Goal: Task Accomplishment & Management: Manage account settings

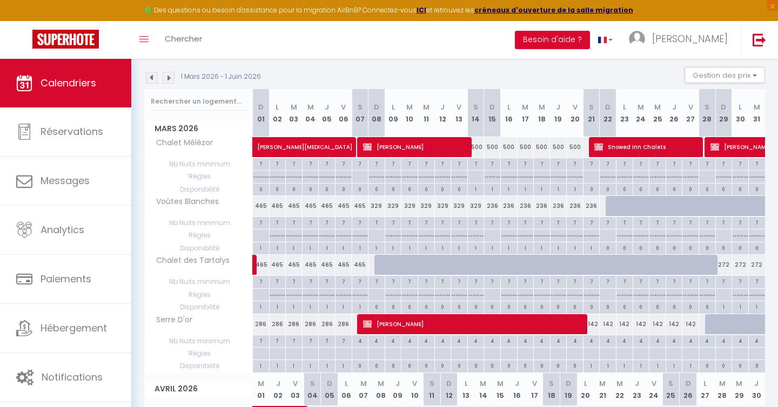
scroll to position [107, 0]
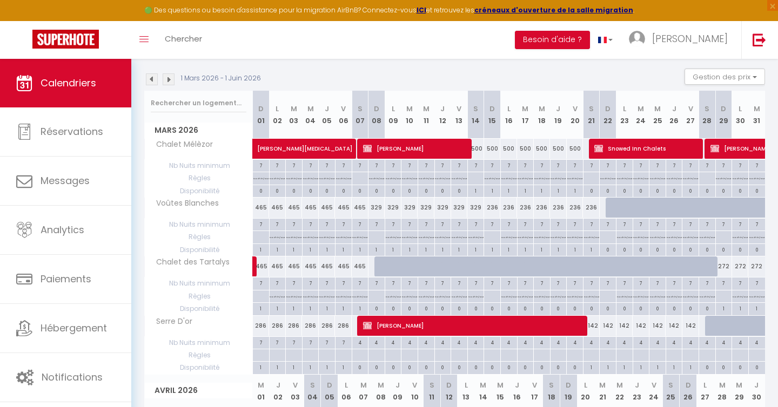
click at [153, 80] on img at bounding box center [152, 79] width 12 height 12
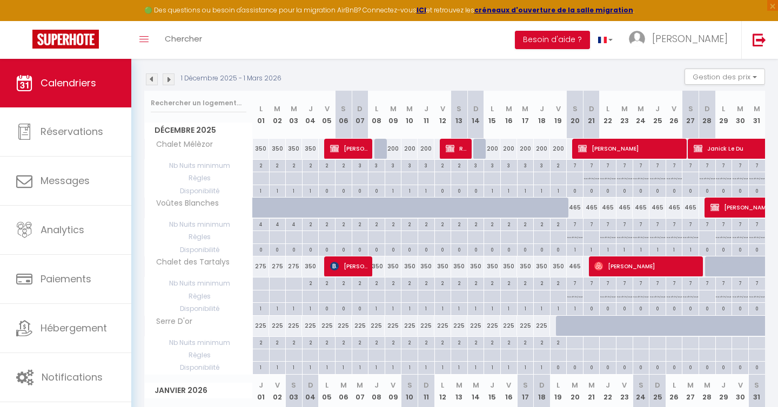
click at [153, 80] on img at bounding box center [152, 79] width 12 height 12
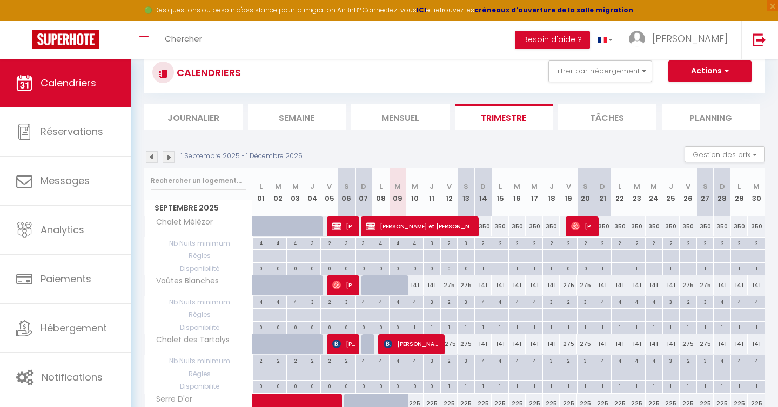
scroll to position [31, 0]
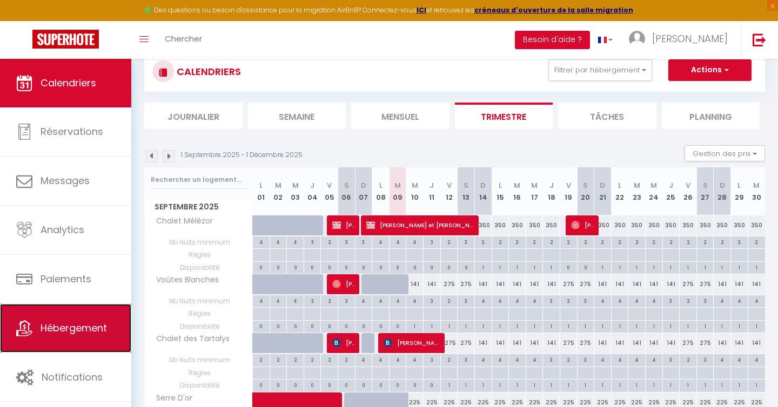
click at [75, 332] on span "Hébergement" at bounding box center [74, 328] width 66 height 14
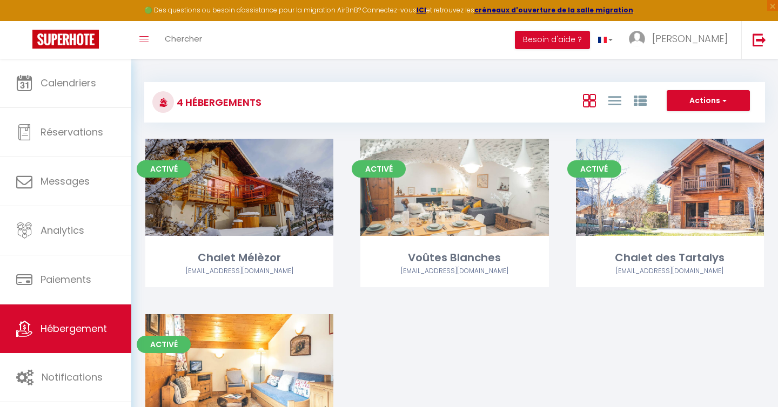
click at [239, 192] on link "Editer" at bounding box center [239, 188] width 65 height 22
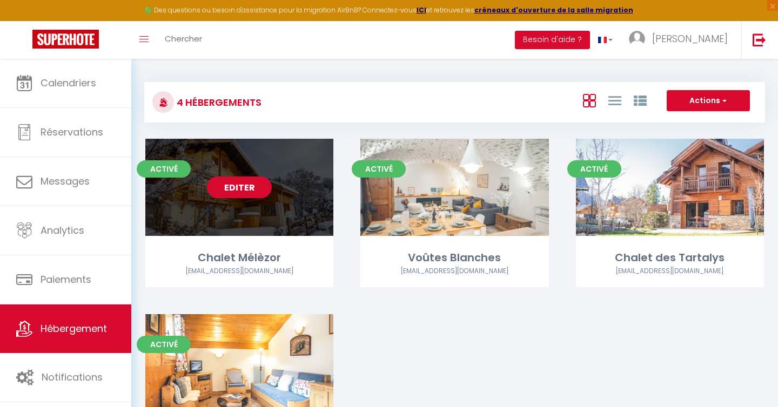
click at [239, 184] on link "Editer" at bounding box center [239, 188] width 65 height 22
select select "3"
select select "2"
select select "1"
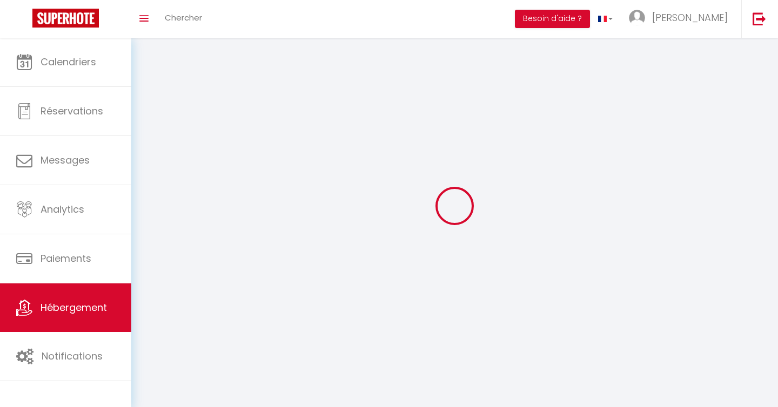
select select
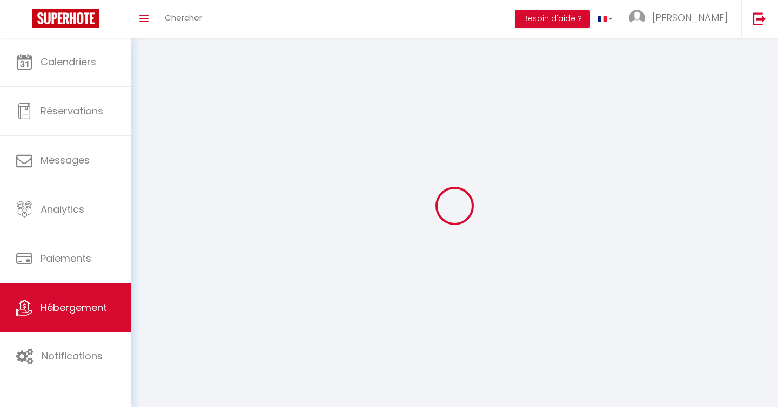
select select
checkbox input "false"
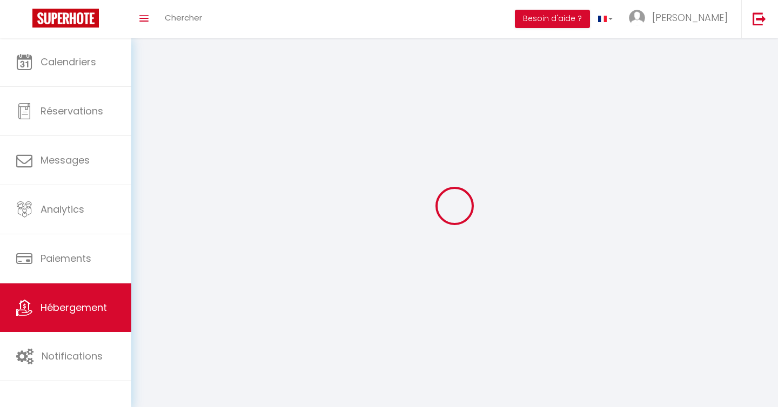
select select
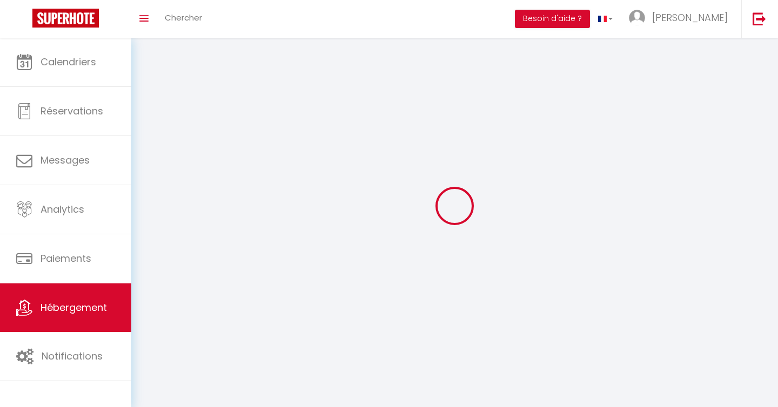
select select
checkbox input "false"
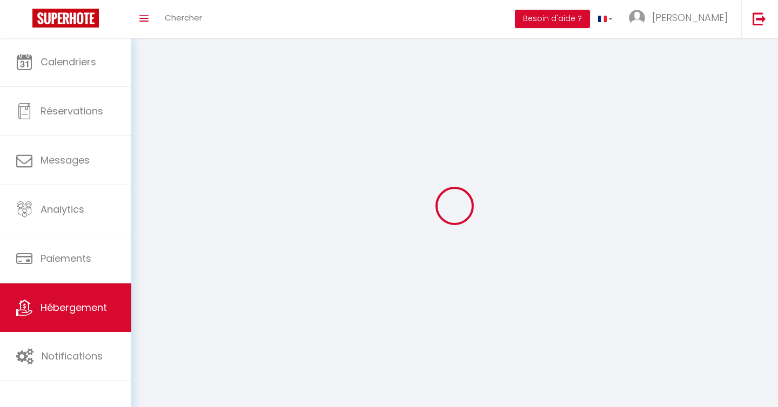
checkbox input "false"
select select
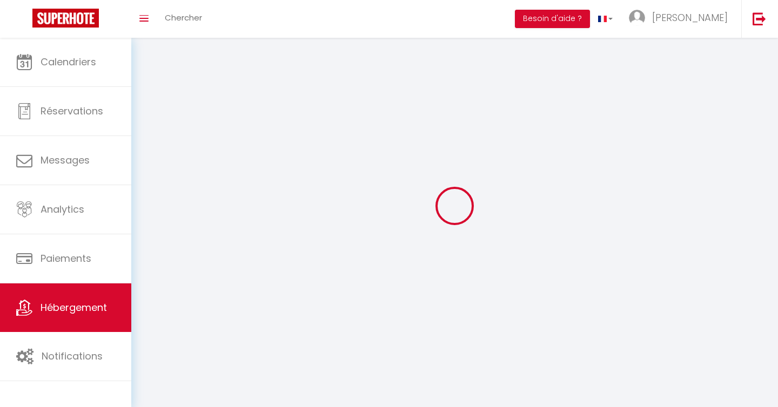
select select
checkbox input "false"
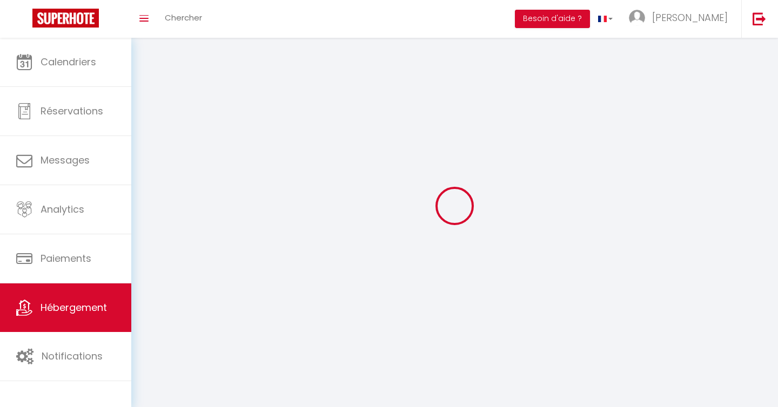
checkbox input "false"
select select
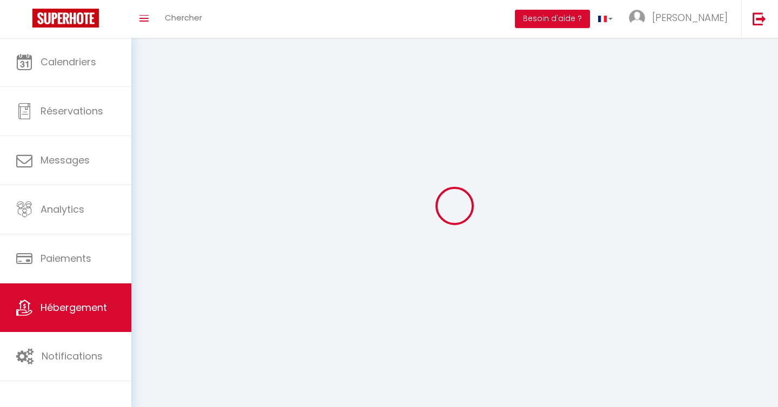
select select
select select "28"
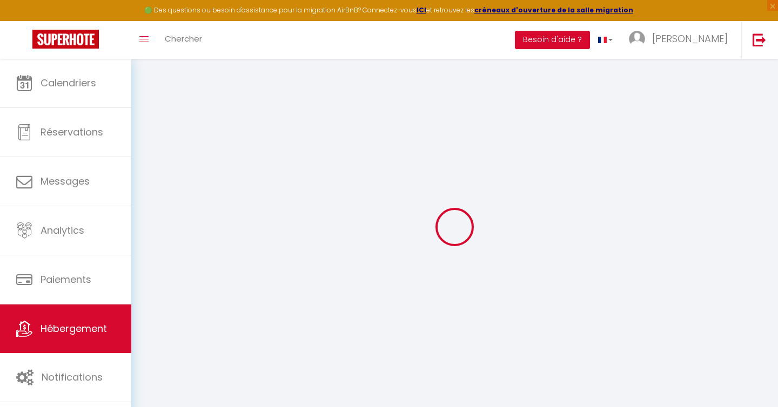
select select
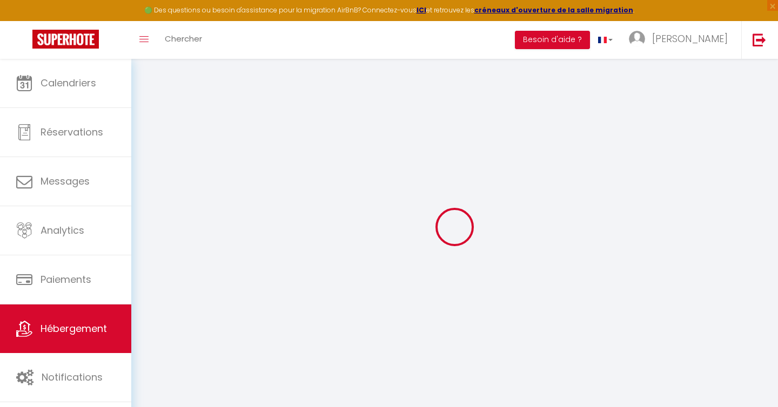
select select
checkbox input "false"
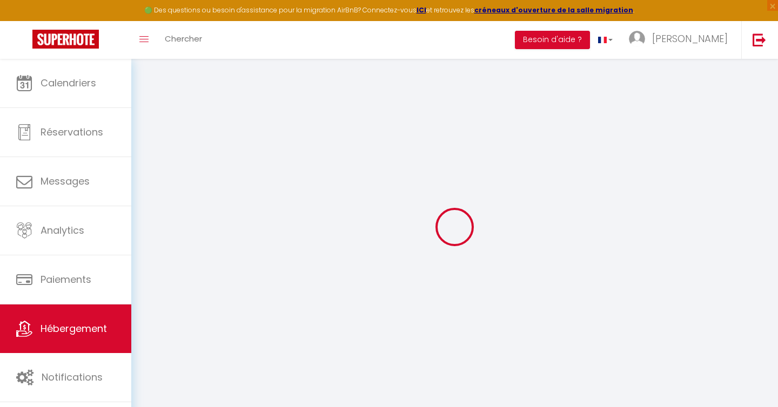
select select
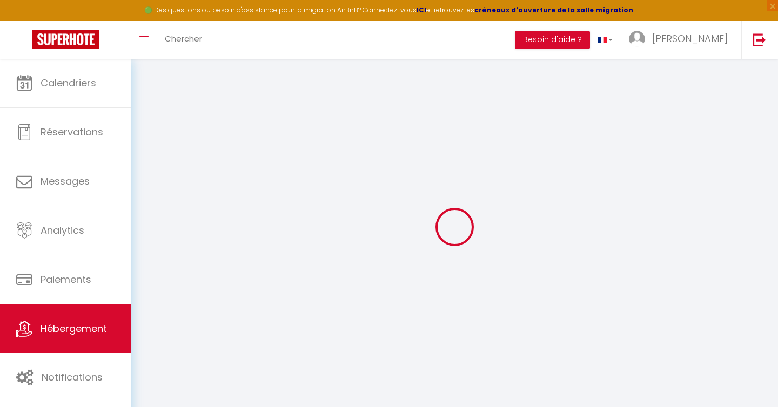
select select
checkbox input "false"
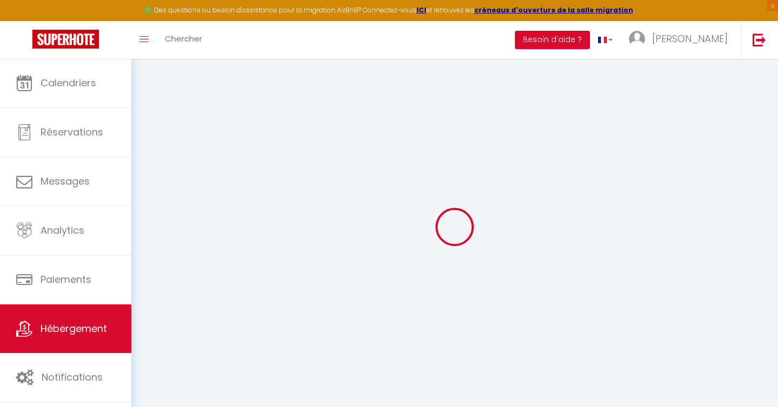
checkbox input "false"
select select
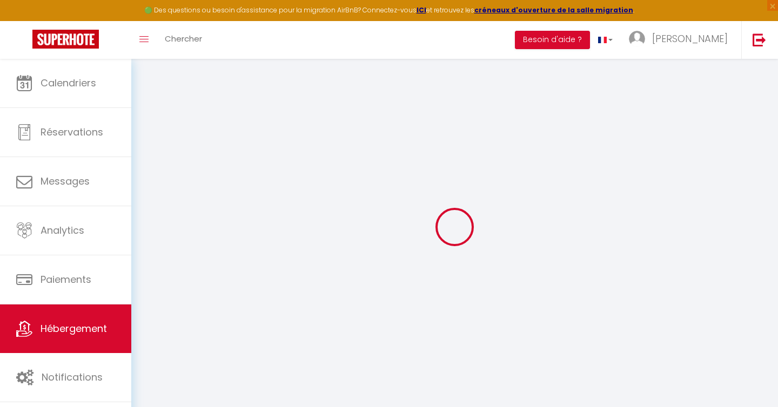
select select
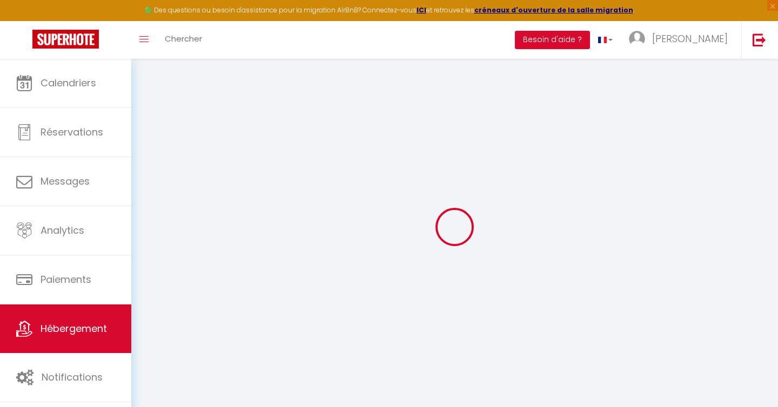
checkbox input "false"
select select
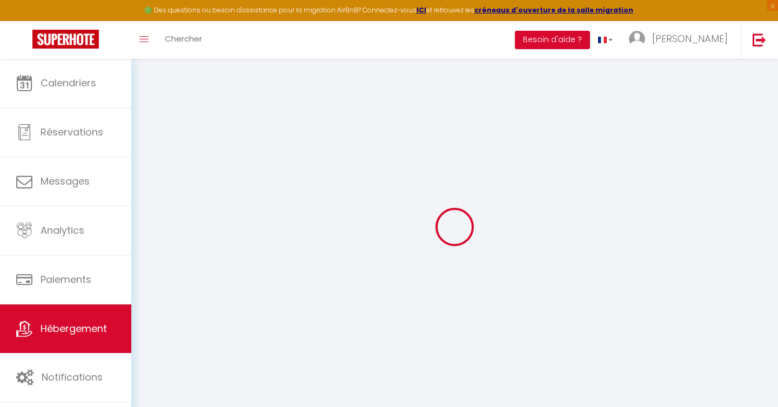
select select
type input "Chalet Mélèzor"
type input "[PERSON_NAME]"
type input "MOUGEL"
type input "[STREET_ADDRESS]"
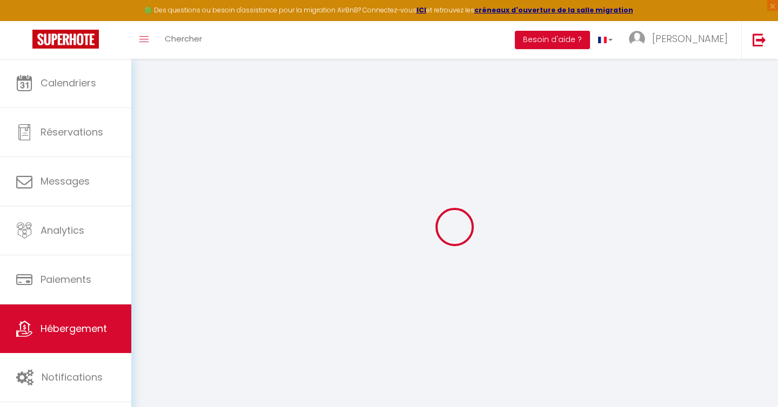
type input "05330"
type input "Saint Chaffrey"
select select "houses"
select select "15"
select select "7"
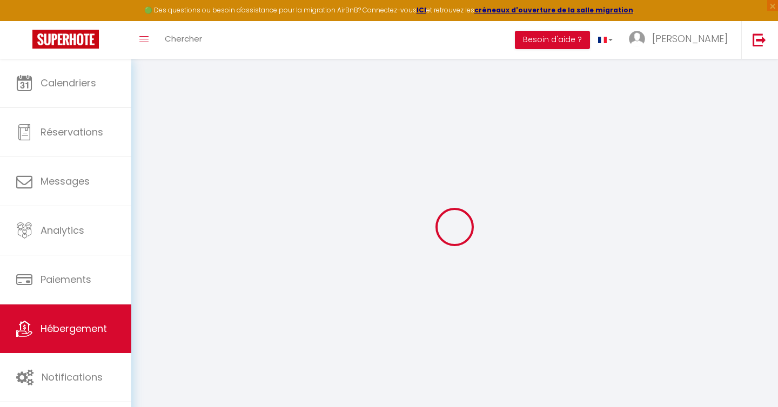
select select "6"
type input "350"
type input "140"
type input "1.65"
type input "1000"
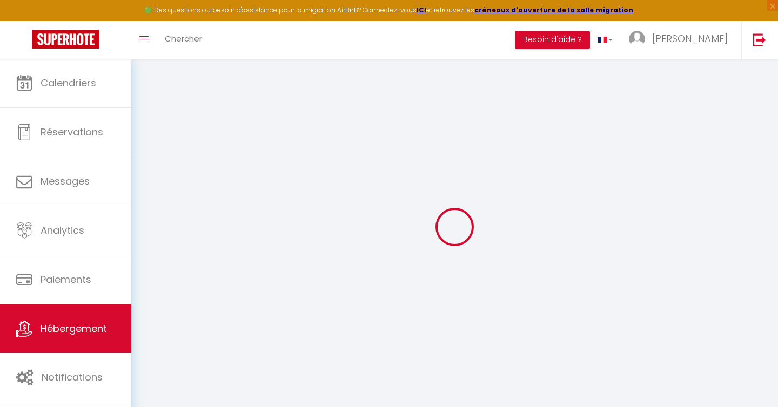
select select
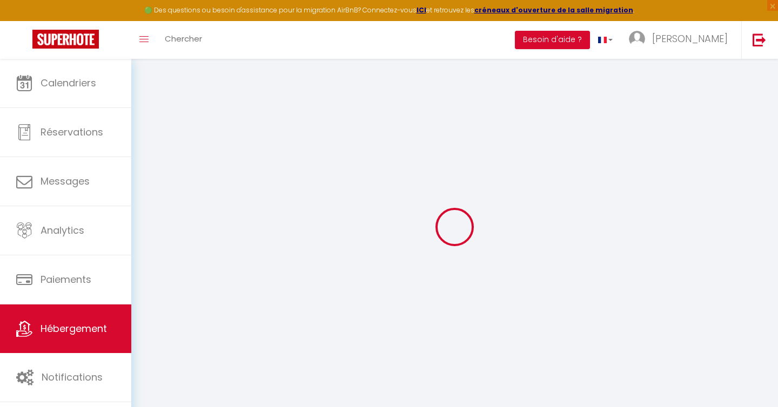
type input "[STREET_ADDRESS] carines"
type input "05330"
type input "Saint-Chaffrey"
type input "[EMAIL_ADDRESS][DOMAIN_NAME]"
select select
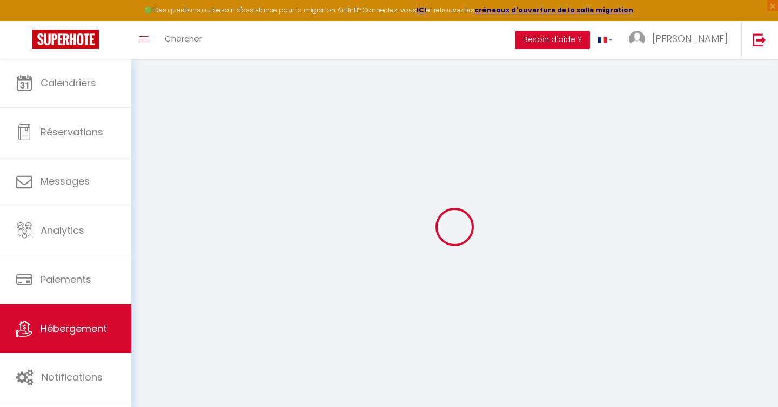
checkbox input "false"
type input "0"
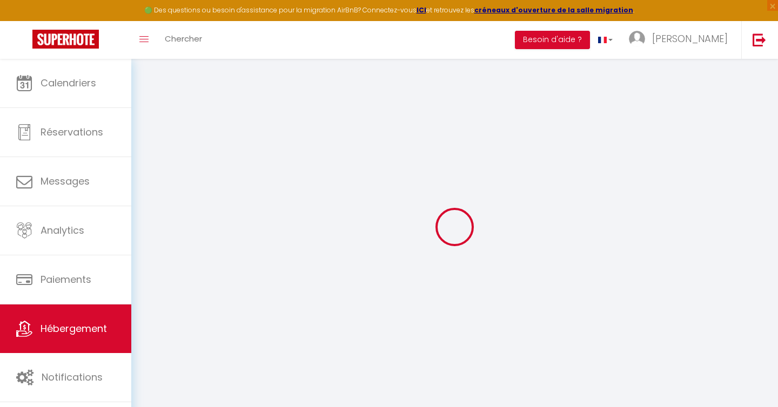
type input "0"
select select
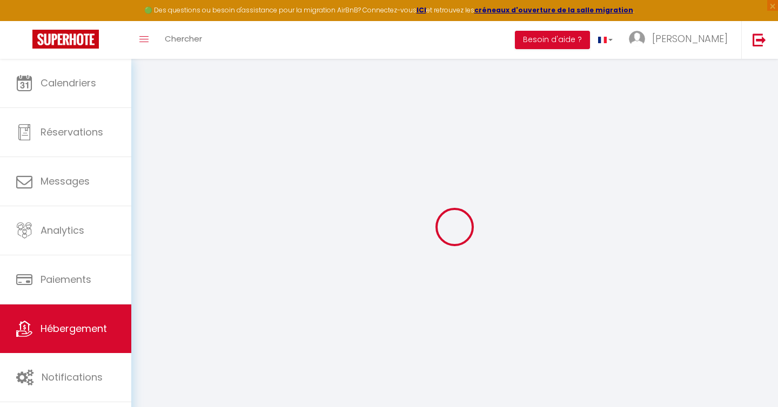
select select
checkbox input "false"
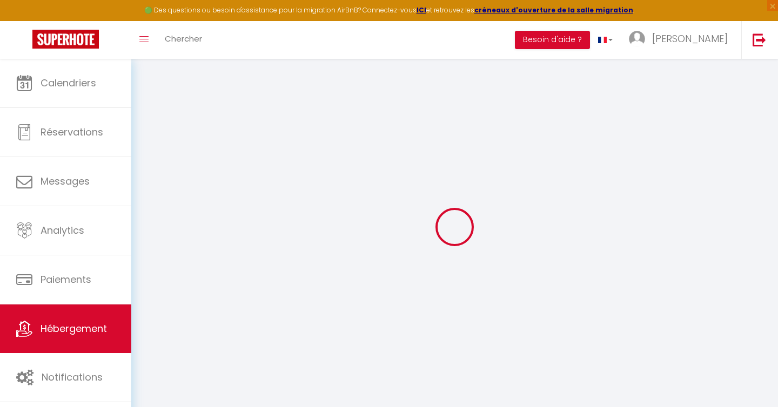
checkbox input "false"
select select
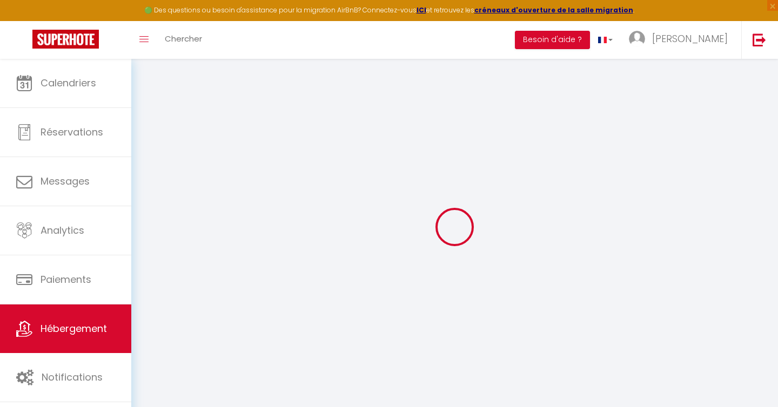
select select
checkbox input "false"
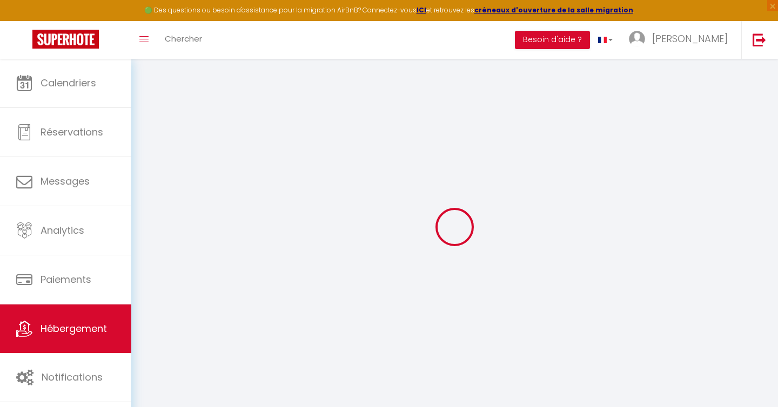
checkbox input "false"
select select "chalet"
select select
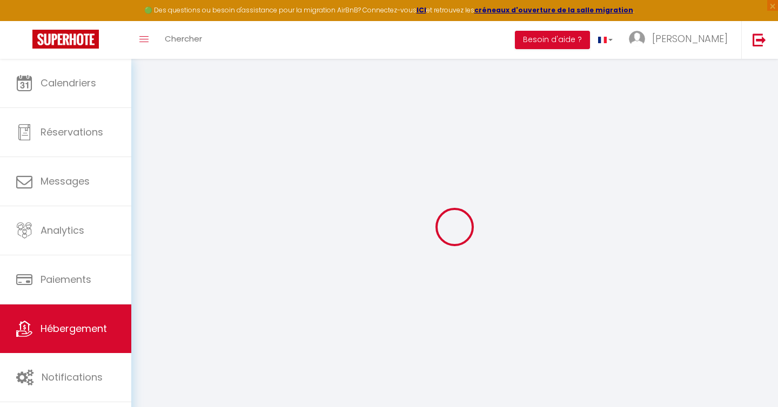
checkbox input "false"
select select
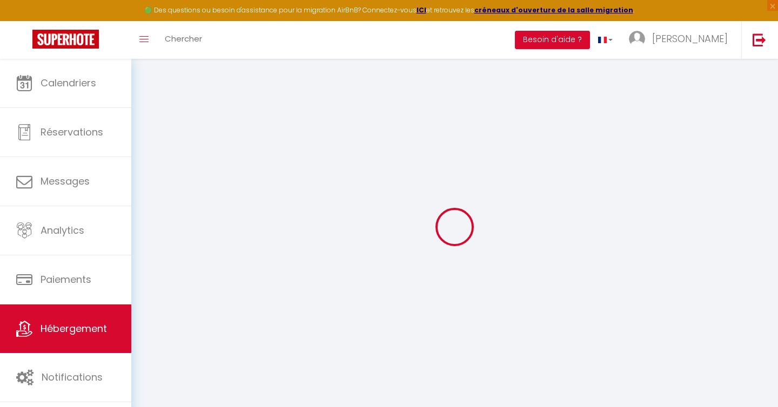
checkbox input "false"
select select
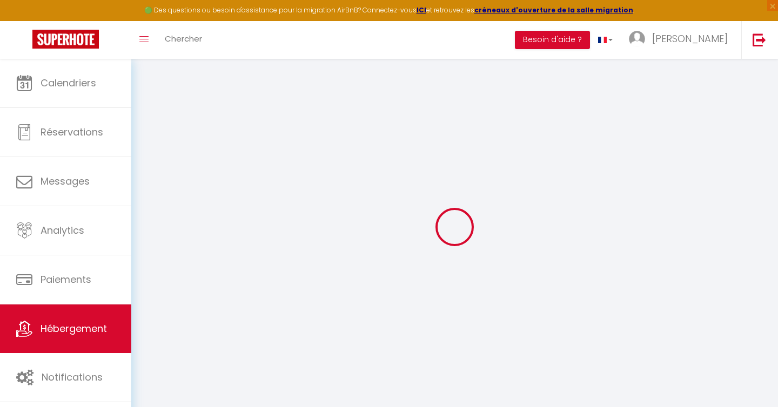
checkbox input "false"
select select "16:00"
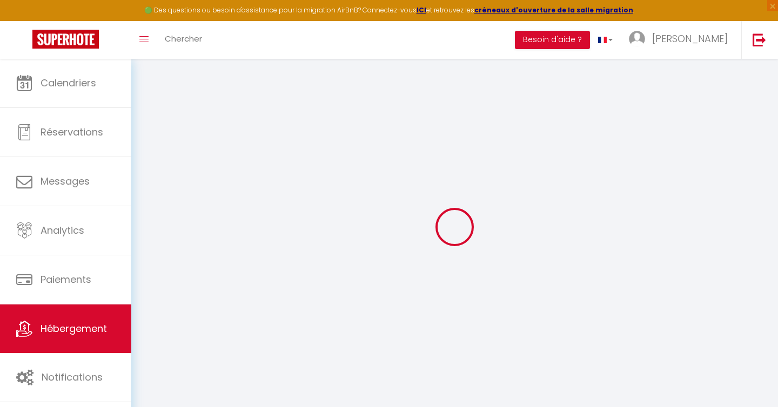
select select "22:00"
select select "10:00"
select select "30"
select select "15"
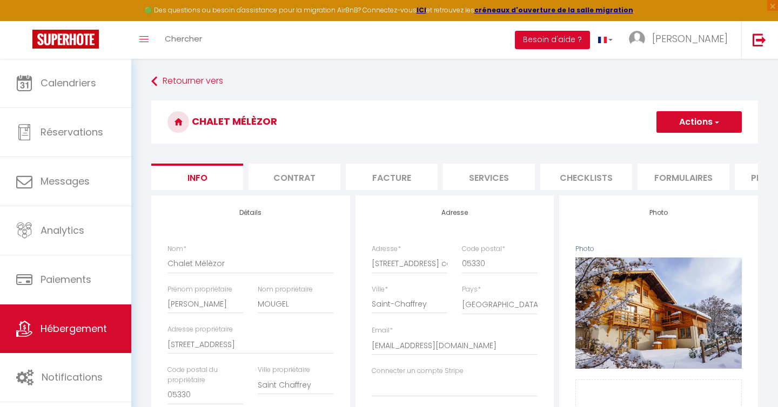
select select
checkbox input "false"
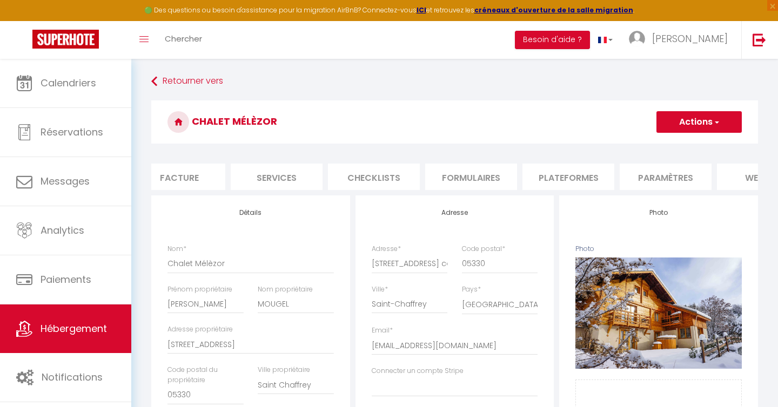
scroll to position [0, 213]
click at [565, 178] on li "Plateformes" at bounding box center [568, 177] width 92 height 26
select select
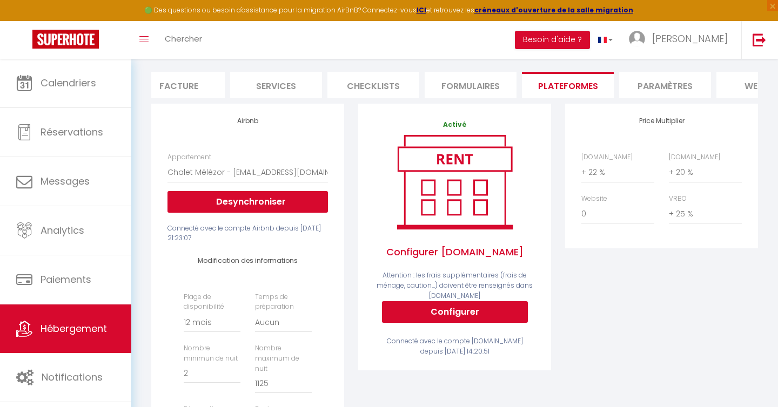
scroll to position [93, 0]
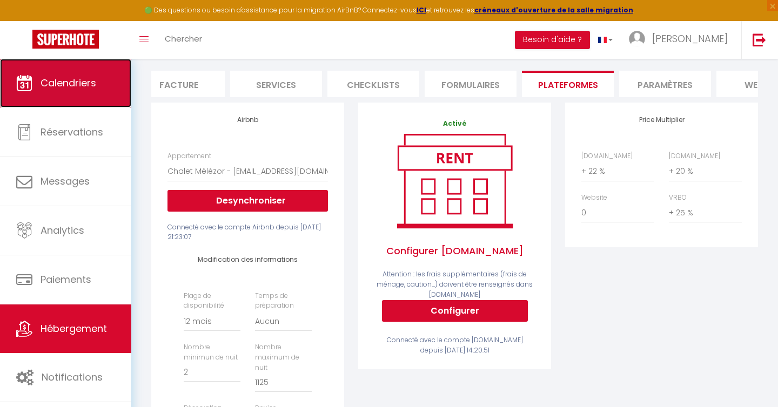
click at [63, 85] on span "Calendriers" at bounding box center [69, 83] width 56 height 14
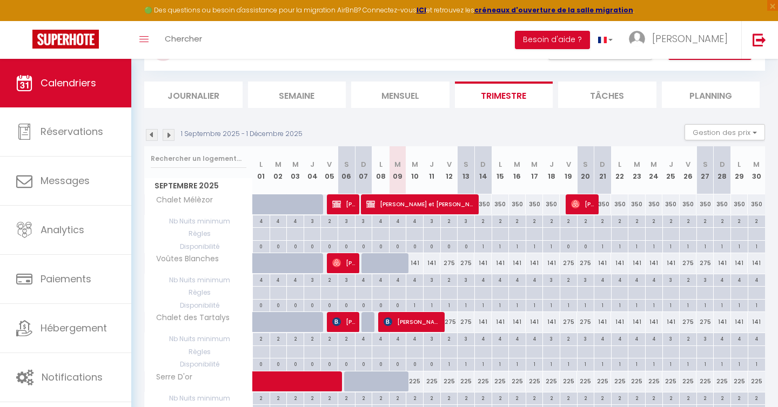
scroll to position [57, 0]
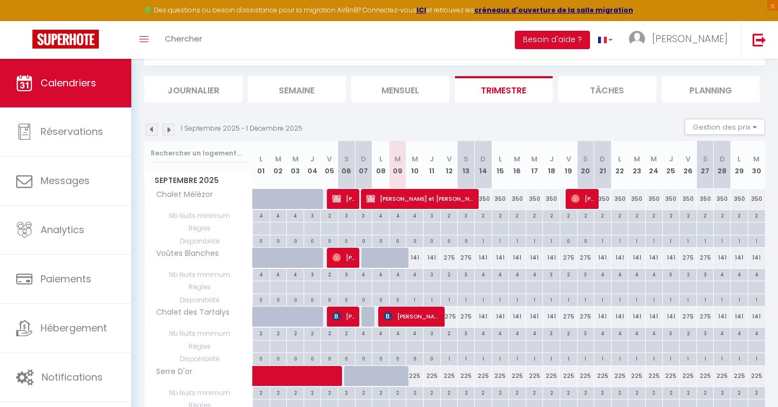
click at [170, 131] on img at bounding box center [169, 130] width 12 height 12
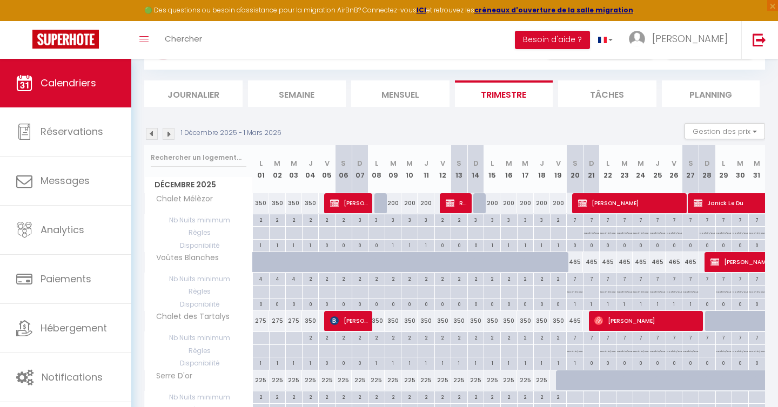
scroll to position [0, 0]
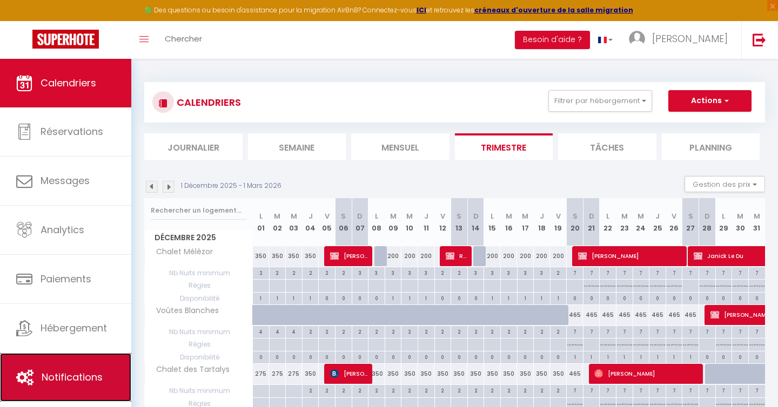
click at [57, 368] on link "Notifications" at bounding box center [65, 377] width 131 height 49
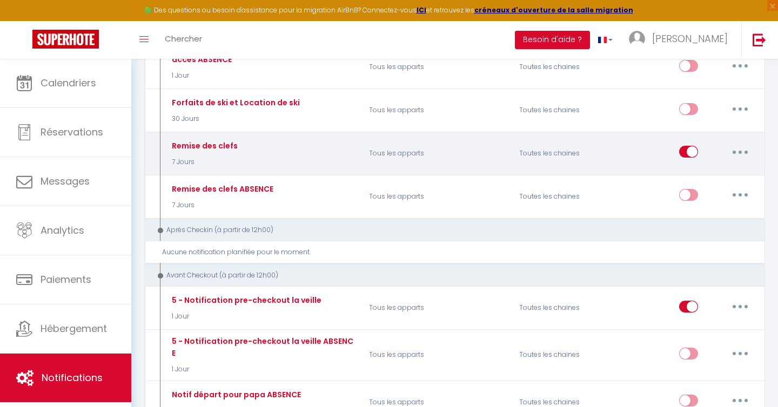
scroll to position [275, 0]
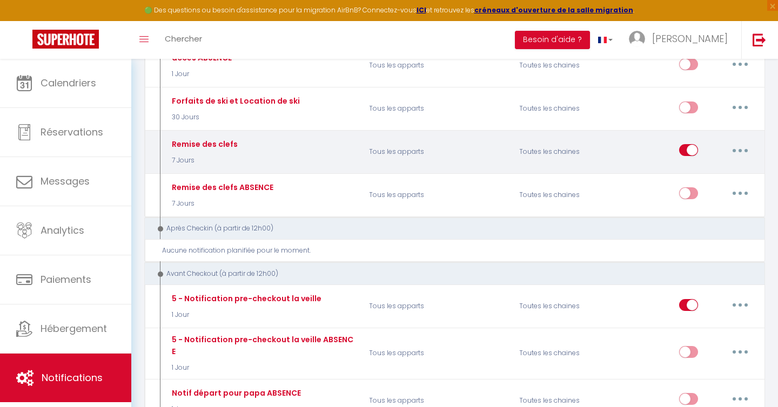
click at [743, 151] on button "button" at bounding box center [740, 149] width 30 height 17
click at [691, 175] on link "Editer" at bounding box center [712, 175] width 80 height 18
type input "Remise des clefs"
select select "7 Jours"
select select
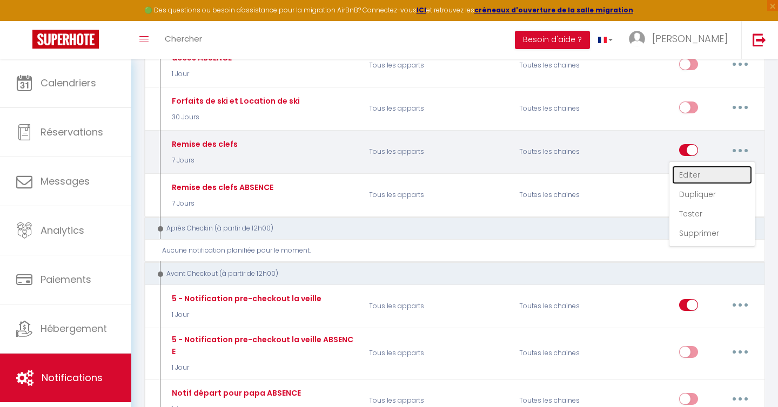
checkbox input "true"
checkbox input "false"
radio input "true"
type input "Remise des clefs [RENTAL:NAME]"
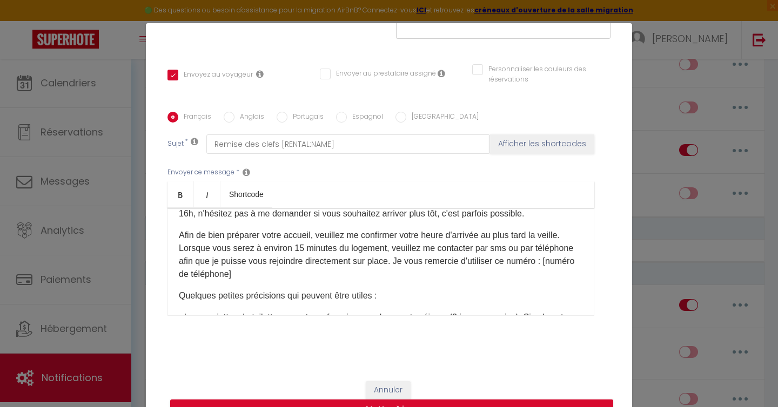
scroll to position [47, 0]
click at [279, 271] on p "Afin de bien préparer votre accueil, veuillez me confirmer votre heure d'arrivé…" at bounding box center [381, 254] width 404 height 52
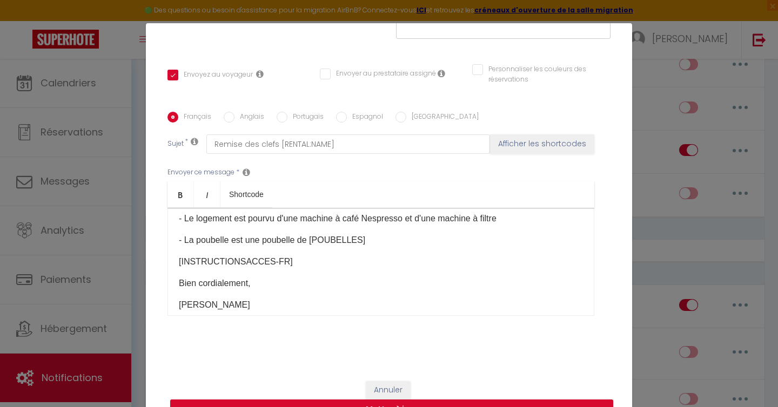
scroll to position [184, 0]
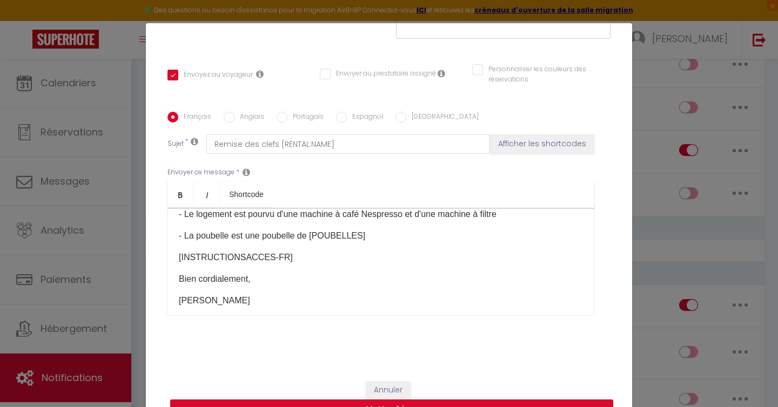
click at [384, 234] on p "- La poubelle est une poubelle de [POUBELLES]​" at bounding box center [381, 236] width 404 height 13
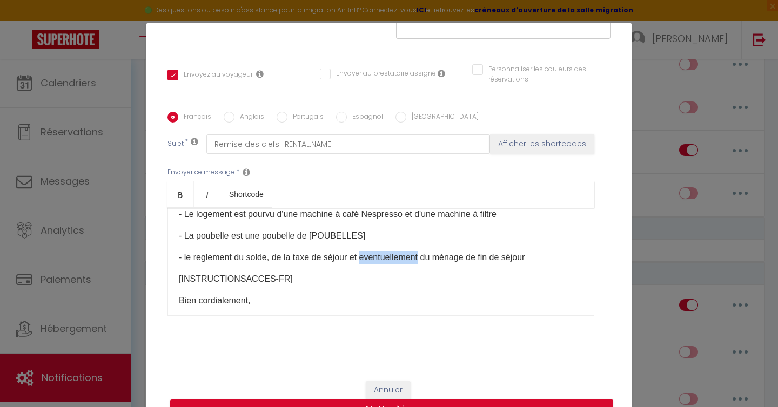
click at [370, 259] on p "- le reglement du solde, de la taxe de séjour et eventuellement du ménage de fi…" at bounding box center [381, 257] width 404 height 13
click at [546, 258] on p "- le reglement du solde, de la taxe de séjour et éventuellement du ménage de fi…" at bounding box center [381, 257] width 404 height 13
click at [201, 258] on p "- le reglement du solde, de la taxe de séjour et éventuellement du ménage de fi…" at bounding box center [381, 257] width 404 height 13
click at [353, 253] on p "- le réglement du solde, de la taxe de séjour et éventuellement du ménage de fi…" at bounding box center [381, 257] width 404 height 13
click at [541, 258] on p "- le réglement du solde, de la taxe de séjour et éventuellement du ménage de fi…" at bounding box center [381, 257] width 404 height 13
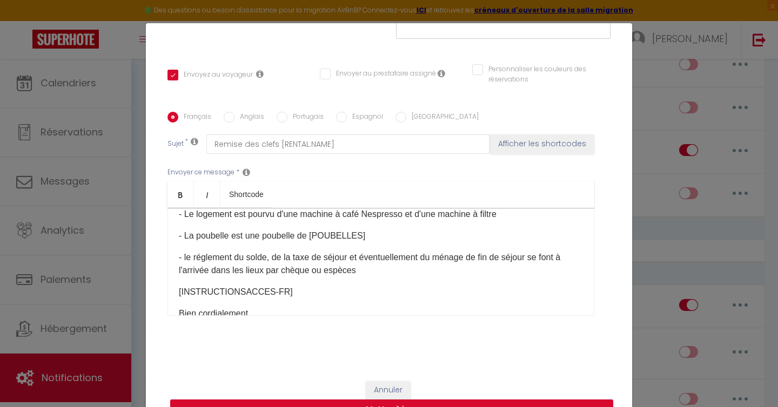
click at [203, 261] on p "- le réglement du solde, de la taxe de séjour et éventuellement du ménage de fi…" at bounding box center [381, 264] width 404 height 26
click at [292, 278] on div "Bonjour, Votre séjour au [RENTAL:NAME] approche à grands pas ! Le logement sera…" at bounding box center [380, 262] width 427 height 108
click at [279, 269] on p "- le règlement du solde, de la taxe de séjour et éventuellement du ménage de fi…" at bounding box center [381, 264] width 404 height 26
click at [360, 271] on p "- le règlement du solde, de la taxe de séjour et éventuellement du ménage de fi…" at bounding box center [381, 264] width 404 height 26
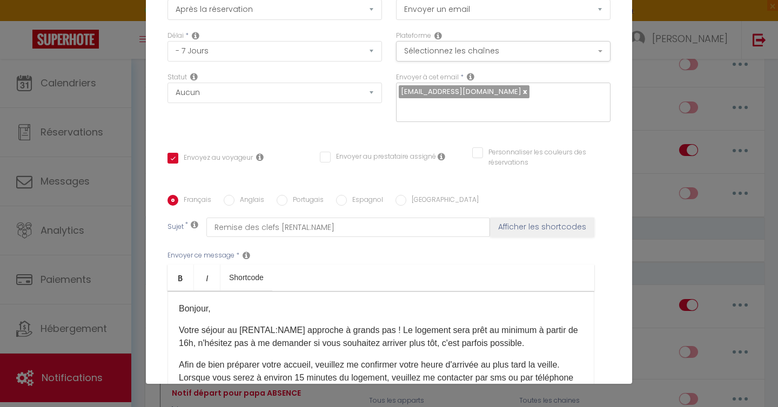
scroll to position [126, 0]
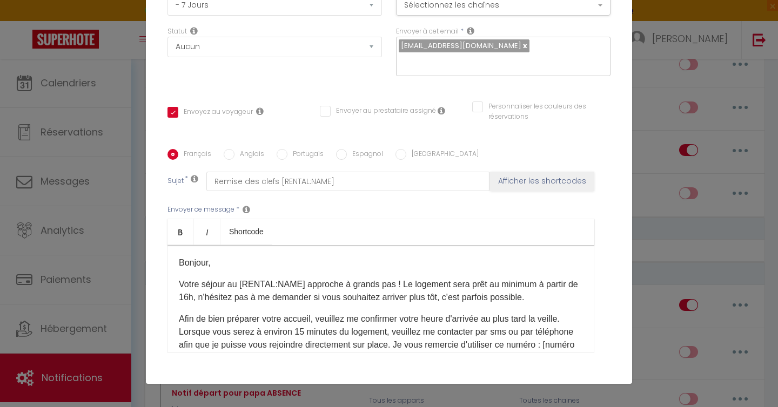
click at [228, 154] on input "Anglais" at bounding box center [229, 154] width 11 height 11
radio input "true"
checkbox input "true"
checkbox input "false"
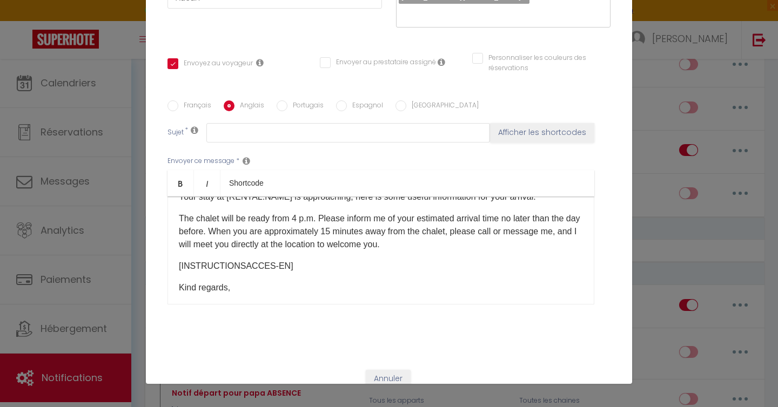
scroll to position [0, 0]
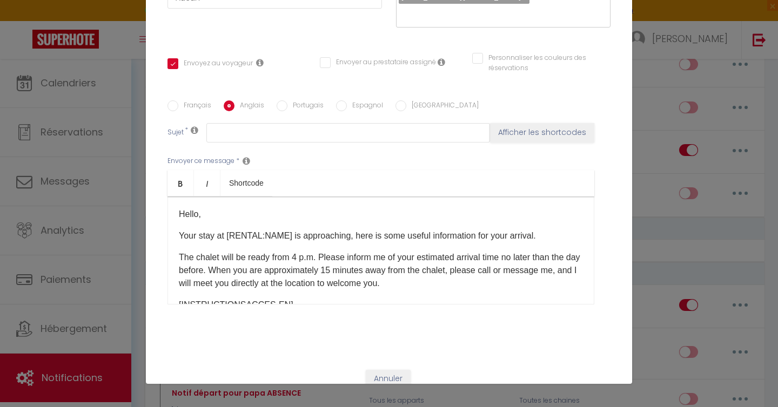
click at [173, 108] on input "Français" at bounding box center [172, 105] width 11 height 11
radio input "true"
checkbox input "true"
checkbox input "false"
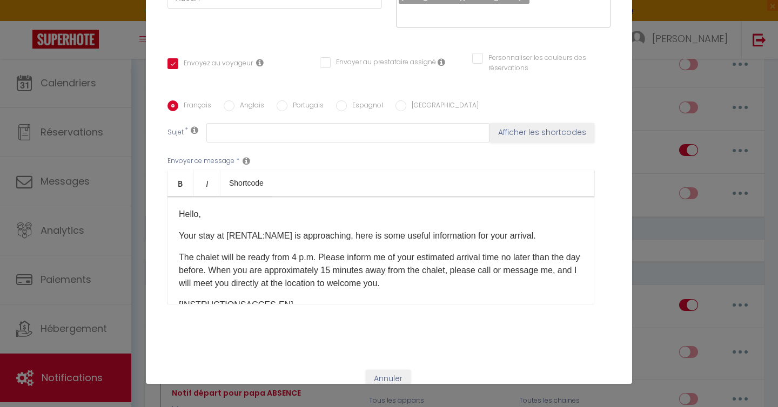
type input "Remise des clefs [RENTAL:NAME]"
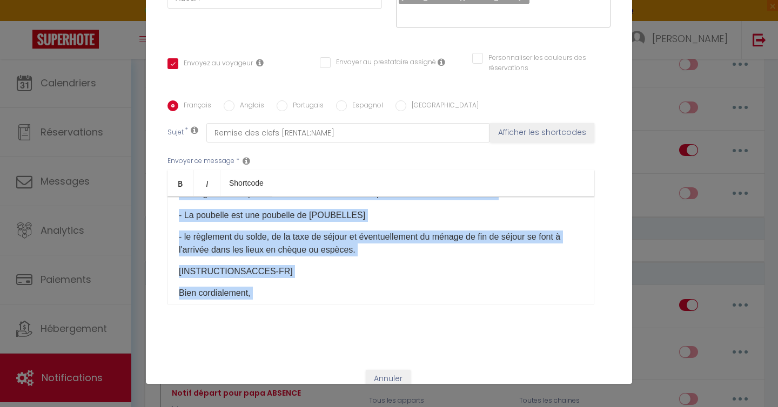
scroll to position [214, 0]
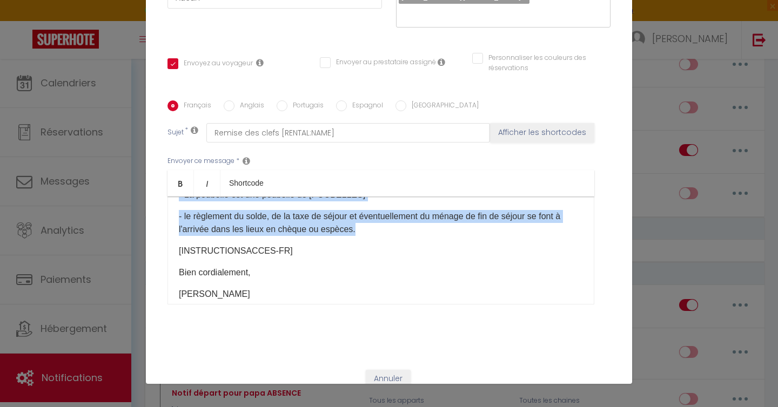
drag, startPoint x: 179, startPoint y: 258, endPoint x: 406, endPoint y: 232, distance: 228.3
click at [406, 232] on div "Bonjour, Votre séjour au [RENTAL:NAME] approche à grands pas ! Le logement sera…" at bounding box center [380, 251] width 427 height 108
copy div "Quelques petites précisions qui peuvent être utiles : - Les serviettes de toile…"
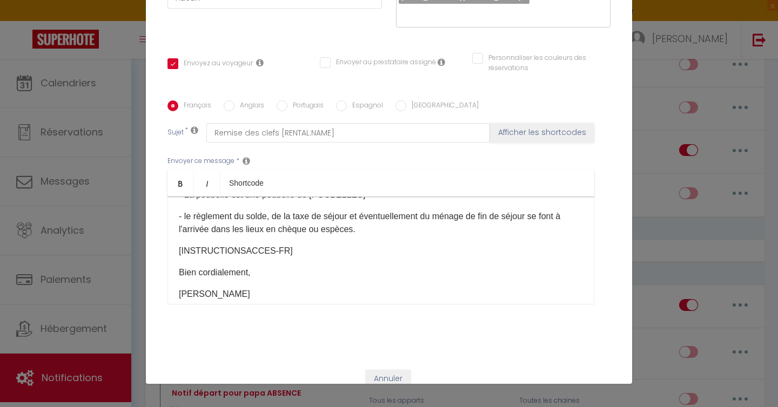
click at [385, 252] on p "[INSTRUCTIONSACCES-FR]​" at bounding box center [381, 251] width 404 height 13
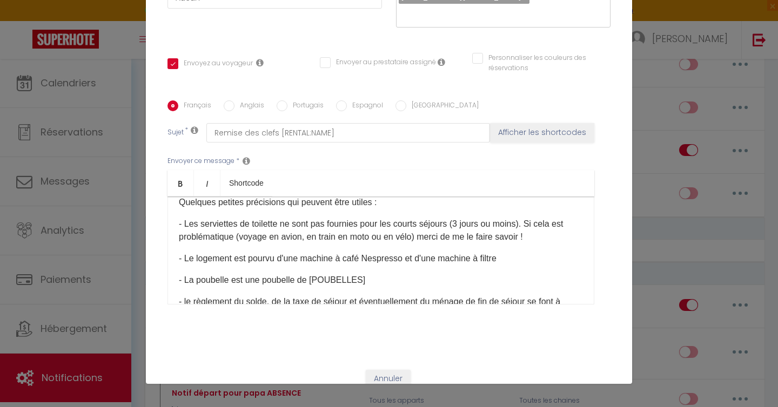
scroll to position [128, 0]
click at [228, 106] on input "Anglais" at bounding box center [229, 105] width 11 height 11
radio input "true"
checkbox input "true"
checkbox input "false"
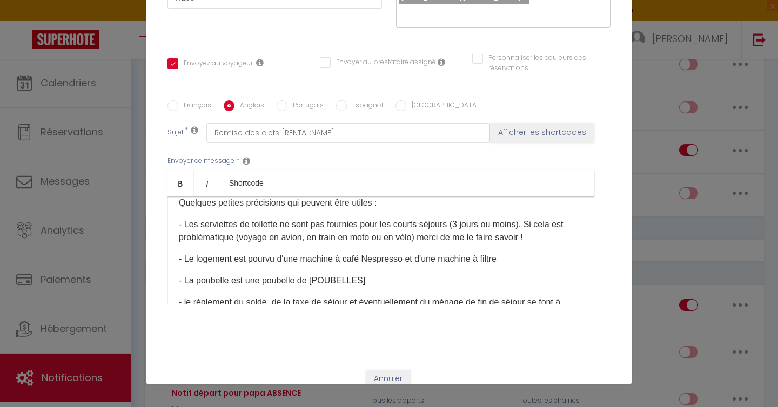
checkbox input "false"
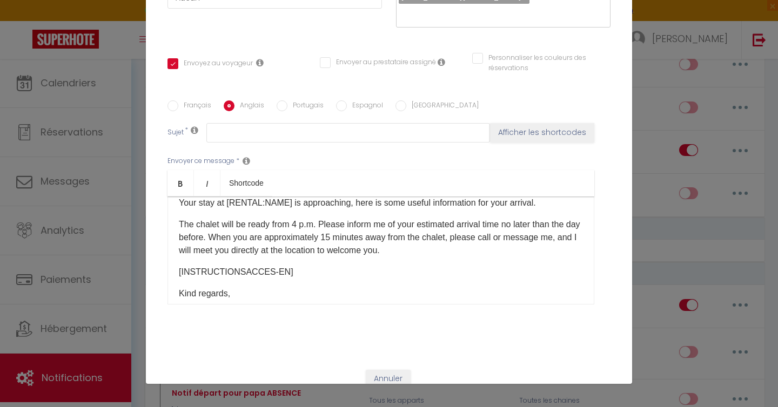
scroll to position [37, 0]
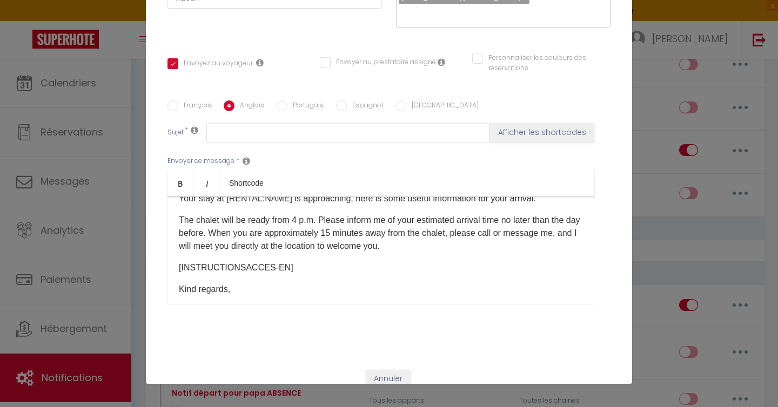
click at [425, 251] on p "The chalet will be ready from 4 p.m. Please inform me of your estimated arrival…" at bounding box center [381, 233] width 404 height 39
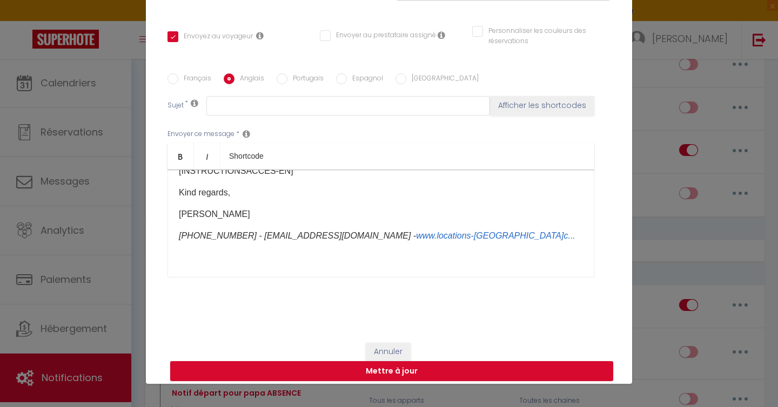
scroll to position [211, 0]
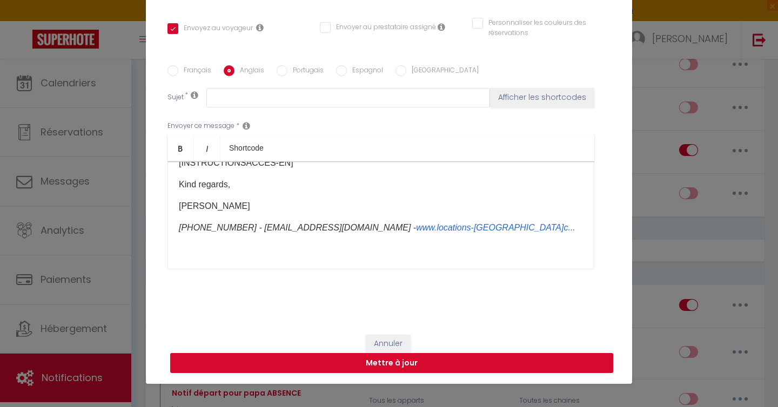
click at [394, 364] on button "Mettre à jour" at bounding box center [391, 363] width 443 height 21
checkbox input "true"
checkbox input "false"
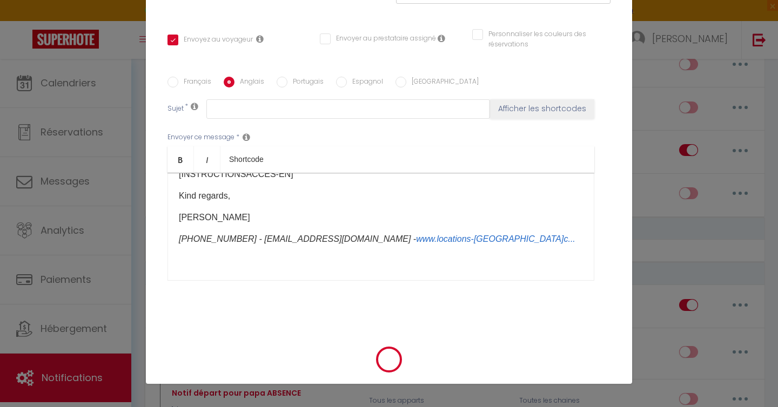
scroll to position [199, 0]
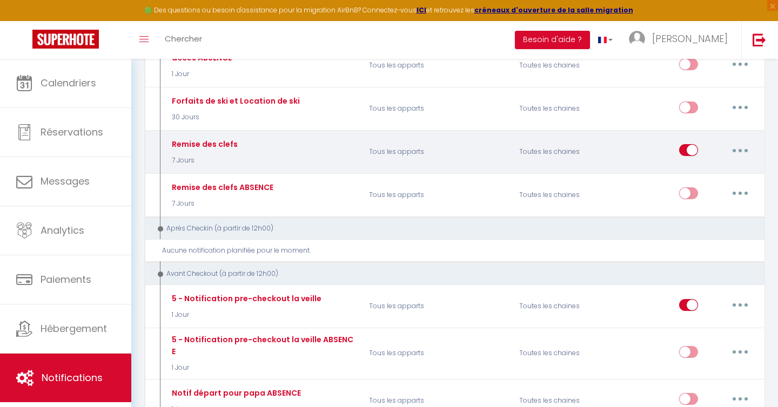
click at [740, 151] on button "button" at bounding box center [740, 149] width 30 height 17
click at [691, 171] on link "Editer" at bounding box center [712, 175] width 80 height 18
type input "Remise des clefs"
select select "7 Jours"
select select
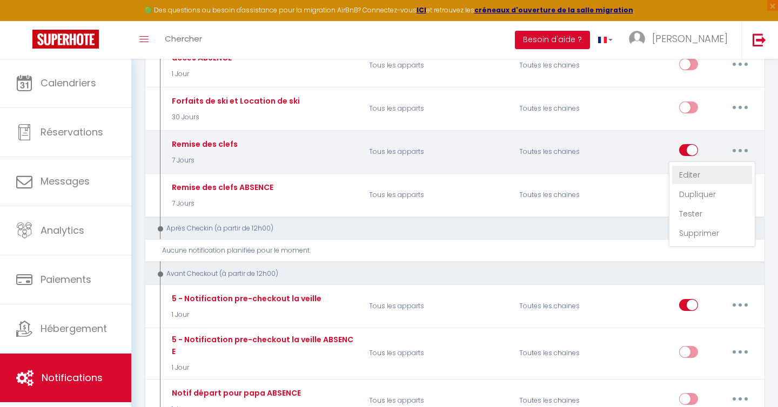
checkbox input "true"
checkbox input "false"
radio input "true"
type input "Remise des clefs [RENTAL:NAME]"
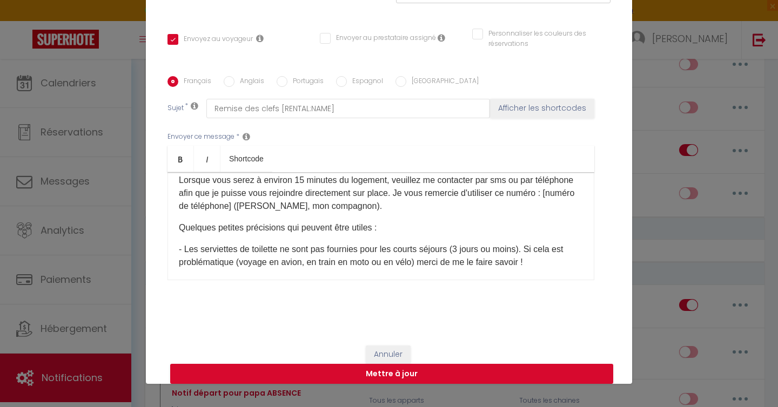
scroll to position [0, 0]
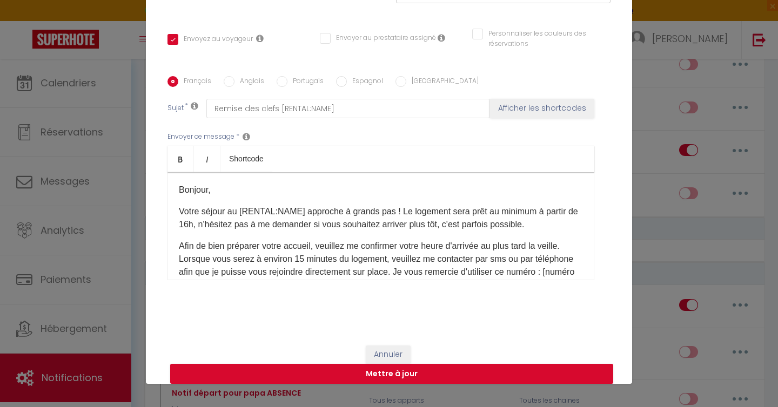
click at [228, 82] on input "Anglais" at bounding box center [229, 81] width 11 height 11
radio input "true"
checkbox input "true"
checkbox input "false"
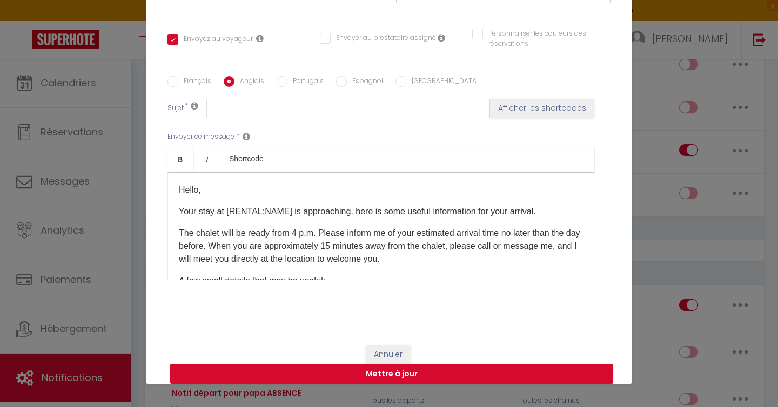
click at [174, 84] on input "Français" at bounding box center [172, 81] width 11 height 11
radio input "true"
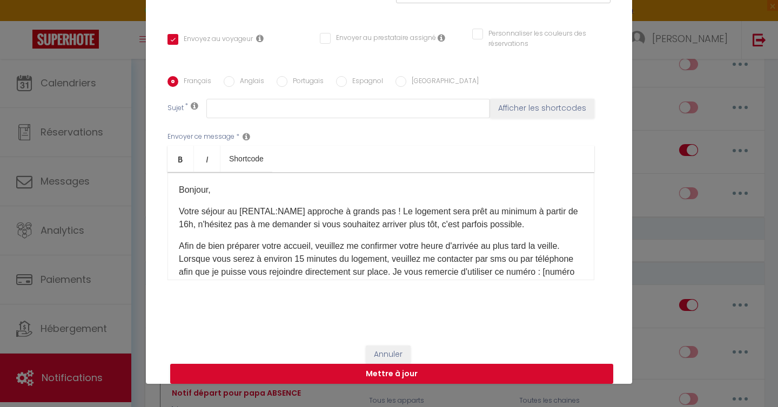
checkbox input "true"
checkbox input "false"
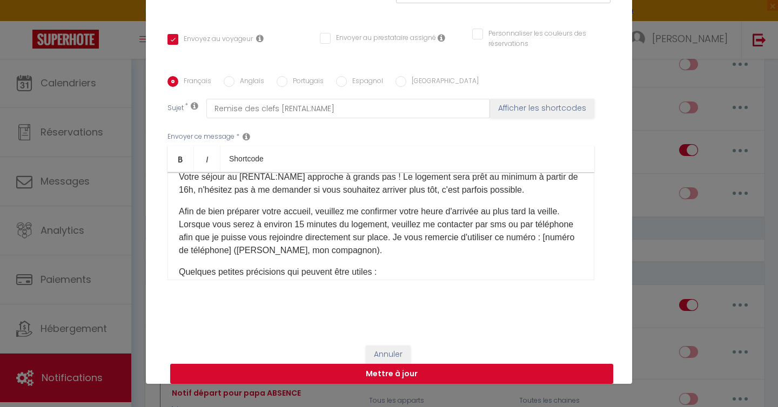
scroll to position [36, 0]
drag, startPoint x: 436, startPoint y: 225, endPoint x: 421, endPoint y: 226, distance: 15.2
click at [422, 226] on p "Afin de bien préparer votre accueil, veuillez me confirmer votre heure d'arrivé…" at bounding box center [381, 230] width 404 height 52
click at [461, 223] on p "Afin de bien préparer votre accueil, veuillez me confirmer votre heure d'arrivé…" at bounding box center [381, 230] width 404 height 52
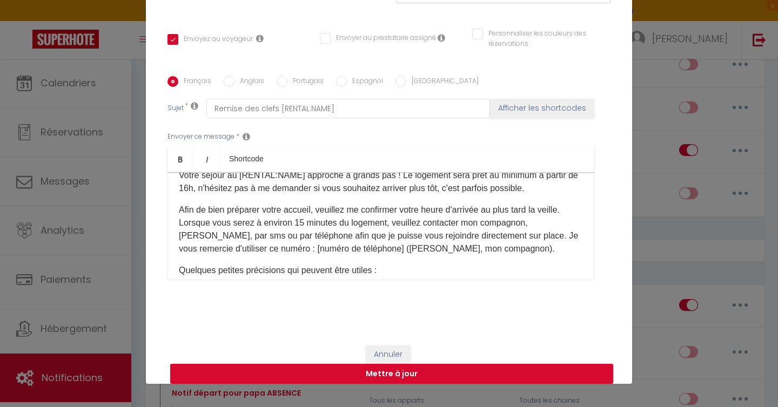
click at [307, 239] on p "Afin de bien préparer votre accueil, veuillez me confirmer votre heure d'arrivé…" at bounding box center [381, 230] width 404 height 52
drag, startPoint x: 454, startPoint y: 254, endPoint x: 319, endPoint y: 253, distance: 135.0
click at [319, 253] on p "Afin de bien préparer votre accueil, veuillez me confirmer votre heure d'arrivé…" at bounding box center [381, 230] width 404 height 52
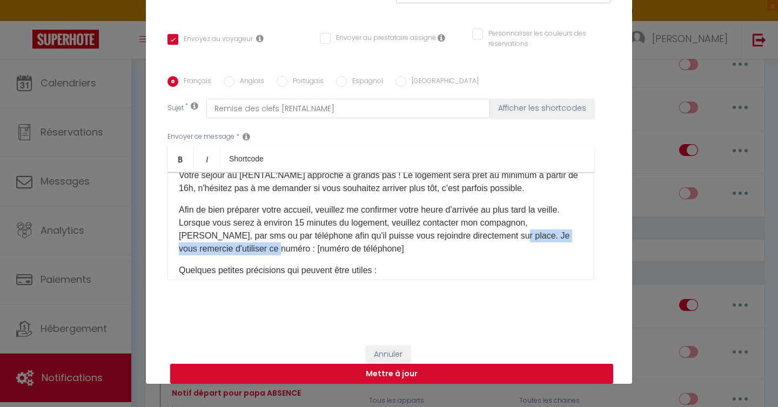
drag, startPoint x: 227, startPoint y: 250, endPoint x: 476, endPoint y: 240, distance: 249.1
click at [476, 240] on p "Afin de bien préparer votre accueil, veuillez me confirmer votre heure d'arrivé…" at bounding box center [381, 230] width 404 height 52
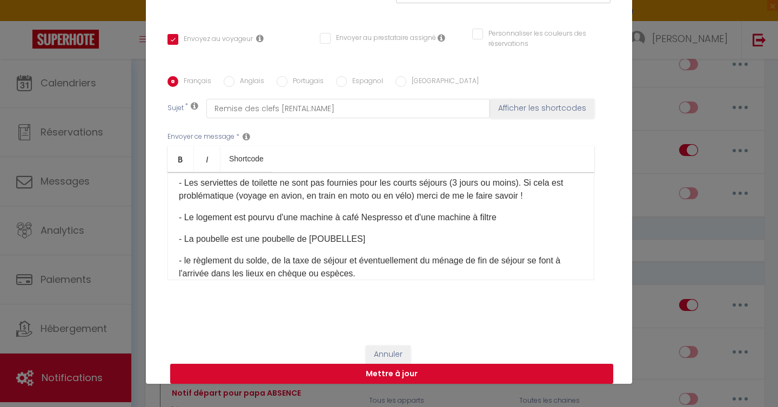
scroll to position [0, 0]
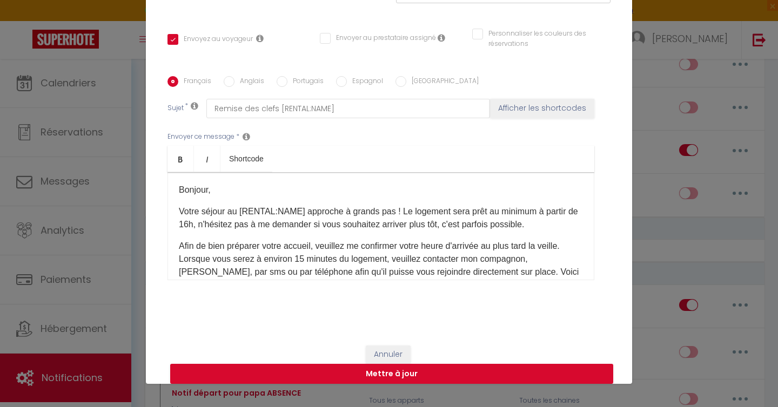
click at [231, 84] on input "Anglais" at bounding box center [229, 81] width 11 height 11
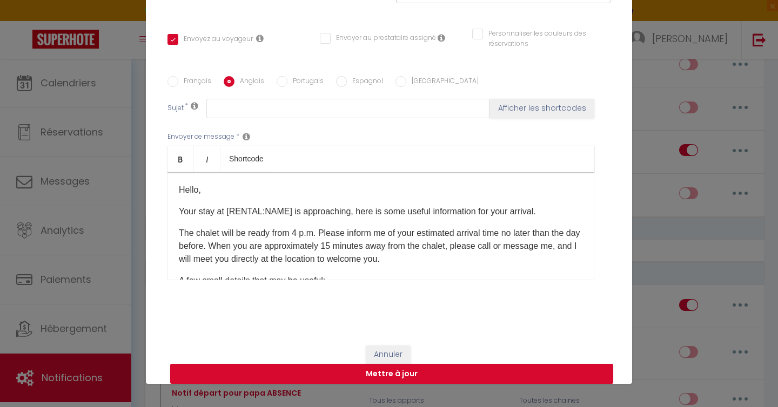
click at [322, 235] on p "The chalet will be ready from 4 p.m. Please inform me of your estimated arrival…" at bounding box center [381, 246] width 404 height 39
click at [173, 83] on input "Français" at bounding box center [172, 81] width 11 height 11
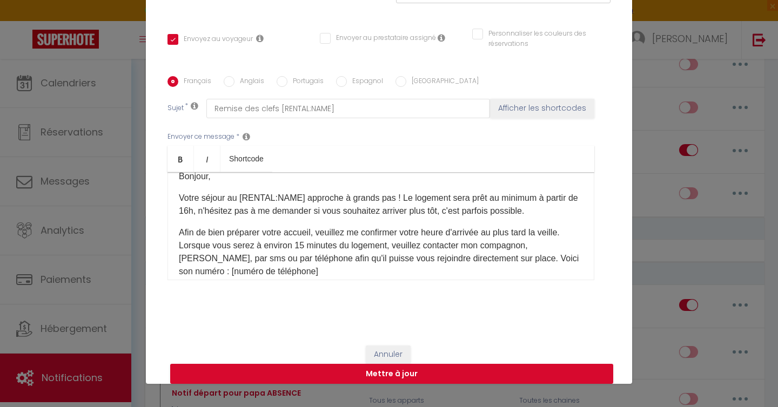
scroll to position [26, 0]
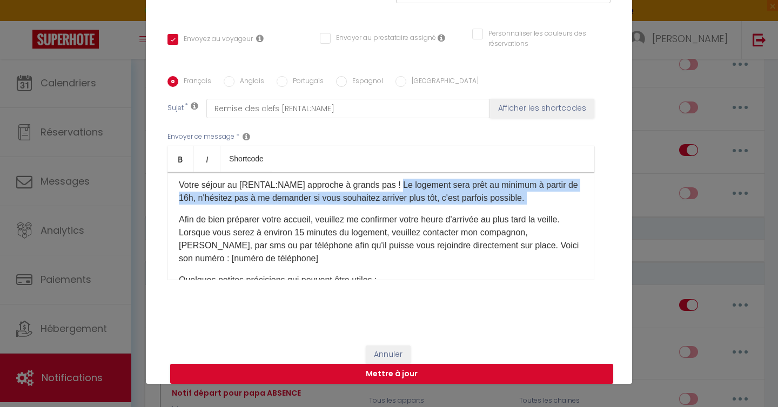
drag, startPoint x: 397, startPoint y: 184, endPoint x: 568, endPoint y: 210, distance: 172.1
click at [568, 210] on div "Bonjour, Votre séjour au [RENTAL:NAME] approche à grands pas ! Le logement sera…" at bounding box center [380, 226] width 427 height 108
copy p "Le logement sera prêt au minimum à partir de 16h, n'hésitez pas à me demander s…"
click at [228, 83] on input "Anglais" at bounding box center [229, 81] width 11 height 11
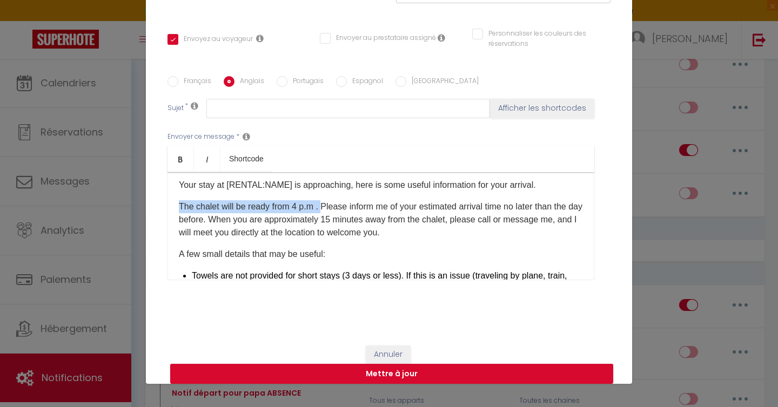
drag, startPoint x: 179, startPoint y: 207, endPoint x: 326, endPoint y: 212, distance: 147.5
click at [326, 212] on p "The chalet will be ready from 4 p.m . Please inform me of your estimated arriva…" at bounding box center [381, 219] width 404 height 39
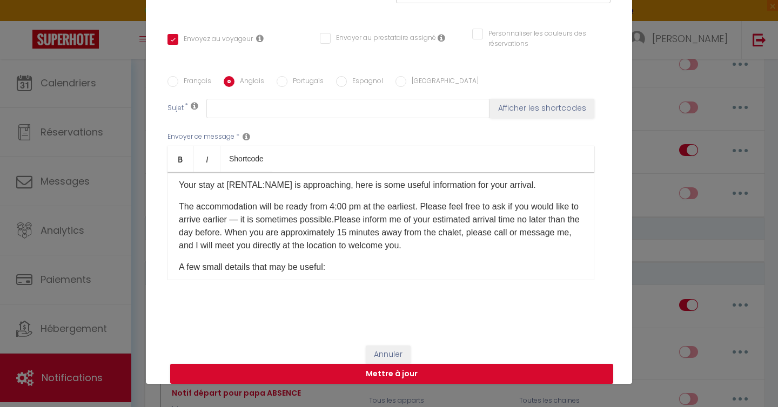
click at [562, 233] on p "The accommodation will be ready from 4:00 pm at the earliest. Please feel free …" at bounding box center [381, 226] width 404 height 52
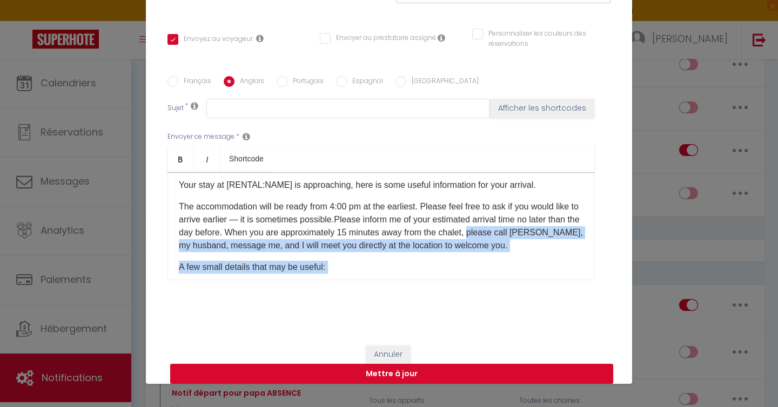
scroll to position [38, 0]
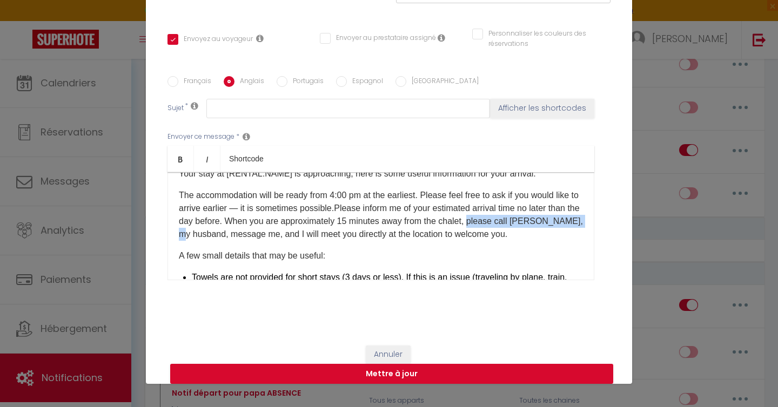
drag, startPoint x: 509, startPoint y: 234, endPoint x: 226, endPoint y: 239, distance: 283.6
click at [226, 239] on p "The accommodation will be ready from 4:00 pm at the earliest. Please feel free …" at bounding box center [381, 215] width 404 height 52
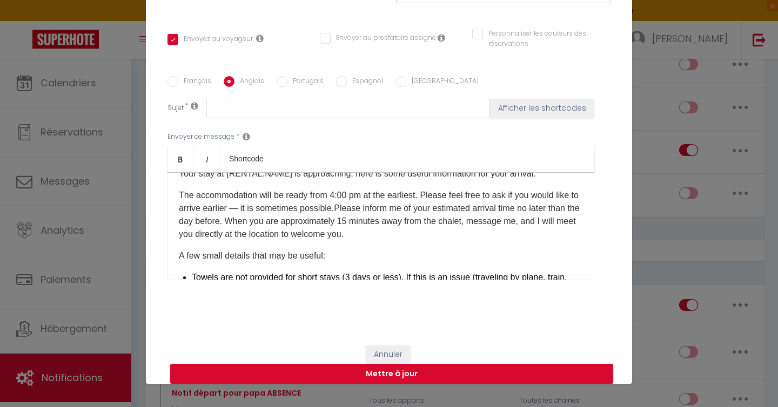
click at [556, 224] on p "The accommodation will be ready from 4:00 pm at the earliest. Please feel free …" at bounding box center [381, 215] width 404 height 52
click at [178, 238] on div "Hello,​ Your stay at [RENTAL:NAME]​ is approaching, here is some useful informa…" at bounding box center [380, 226] width 427 height 108
click at [504, 222] on p "The accommodation will be ready from 4:00 pm at the earliest. Please feel free …" at bounding box center [381, 215] width 404 height 52
click at [288, 237] on p "The accommodation will be ready from 4:00 pm at the earliest. Please feel free …" at bounding box center [381, 215] width 404 height 52
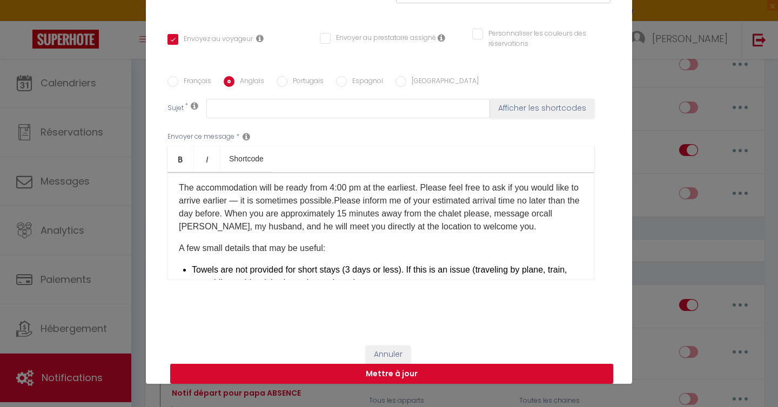
scroll to position [51, 0]
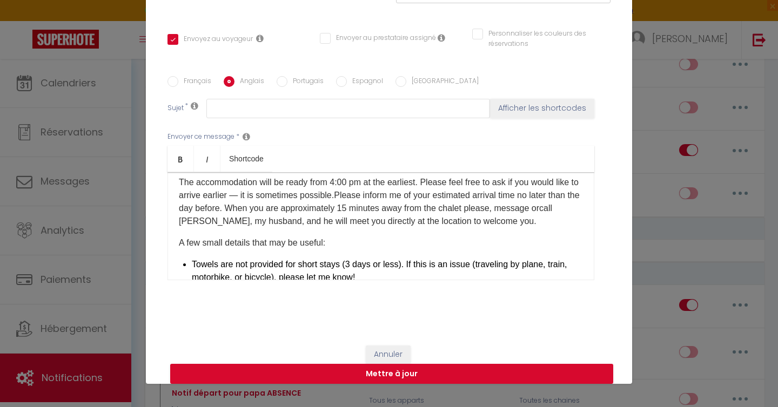
click at [522, 223] on p "The accommodation will be ready from 4:00 pm at the earliest. Please feel free …" at bounding box center [381, 202] width 404 height 52
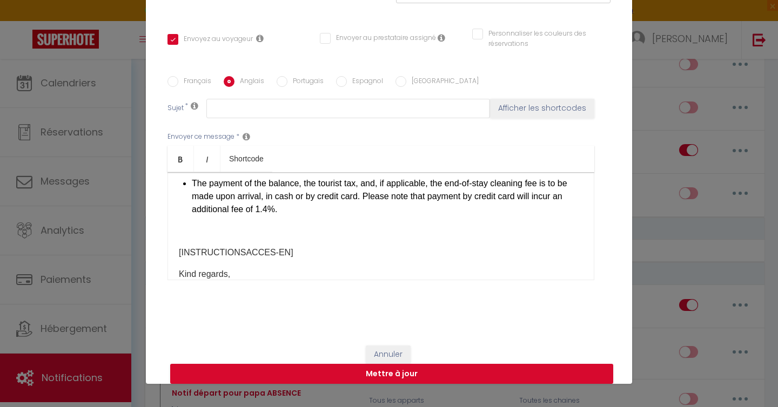
scroll to position [231, 0]
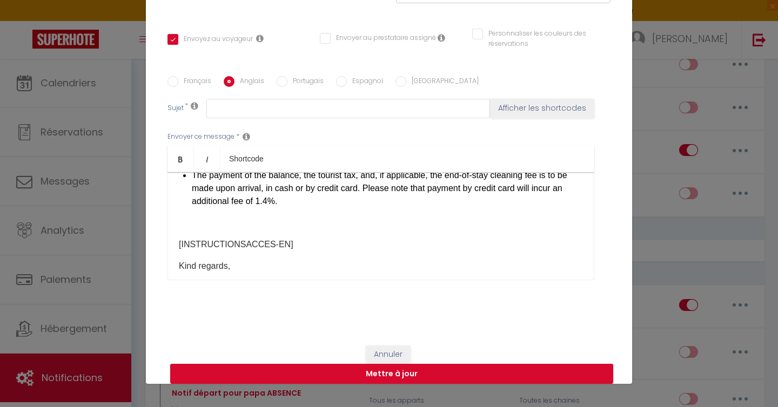
click at [300, 230] on div "Hello,​ Your stay at [RENTAL:NAME]​ is approaching, here is some useful informa…" at bounding box center [380, 226] width 427 height 108
click at [191, 224] on p at bounding box center [381, 223] width 404 height 13
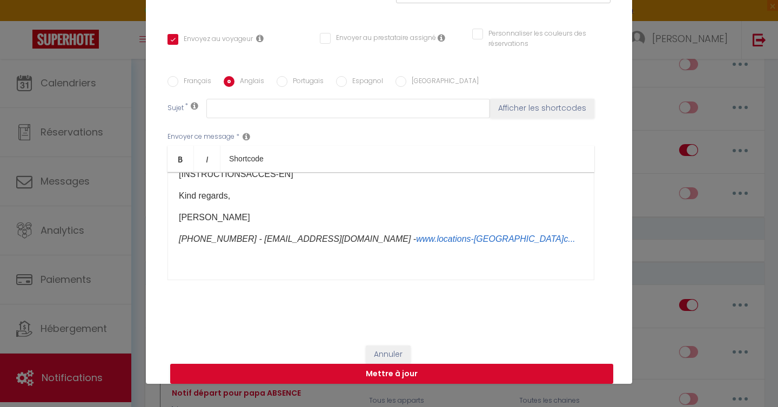
scroll to position [211, 0]
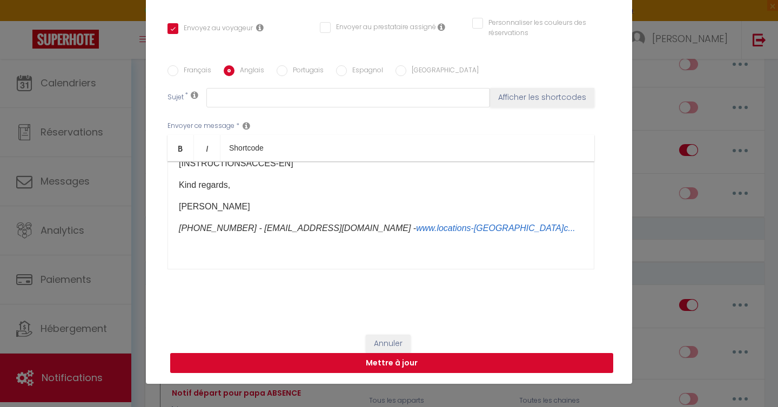
click at [396, 365] on button "Mettre à jour" at bounding box center [391, 363] width 443 height 21
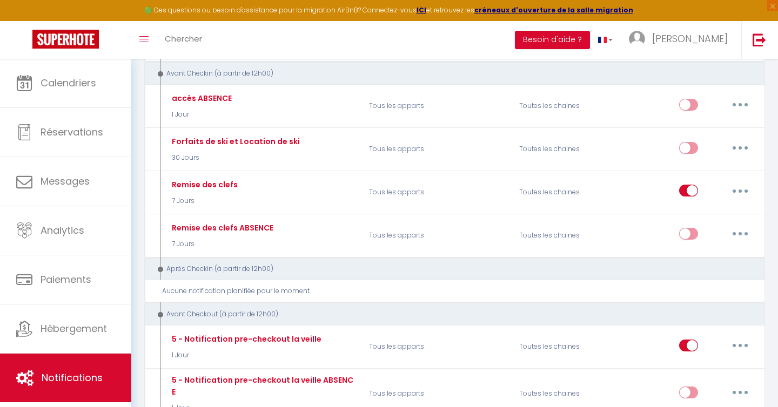
scroll to position [0, 0]
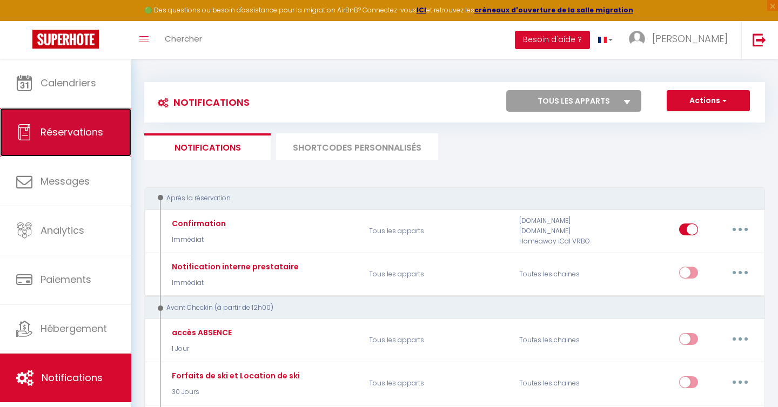
click at [65, 136] on span "Réservations" at bounding box center [72, 132] width 63 height 14
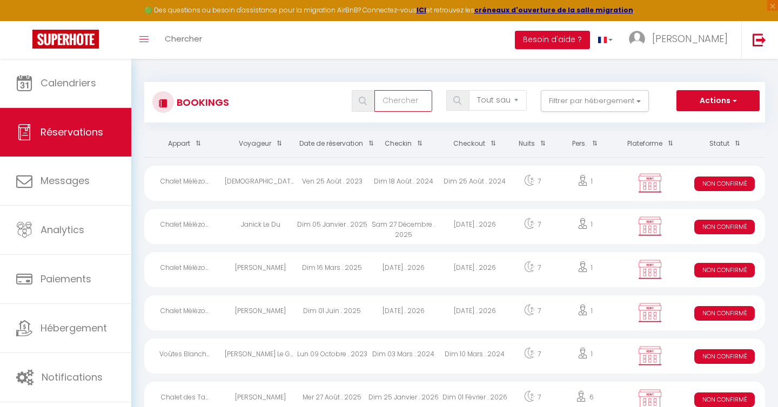
click at [399, 106] on input "text" at bounding box center [403, 101] width 58 height 22
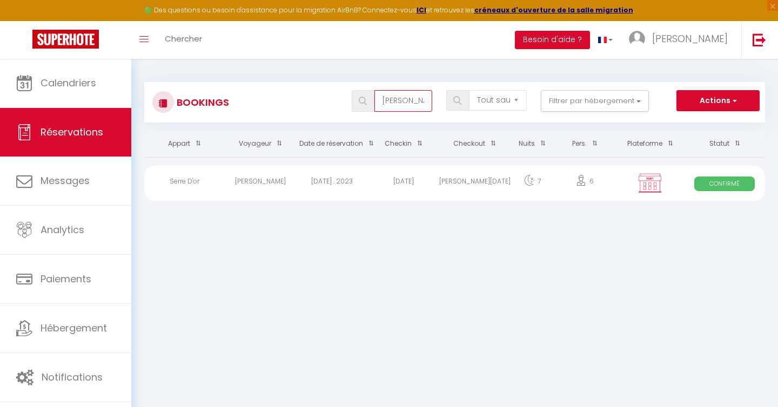
click at [411, 103] on input "[PERSON_NAME]" at bounding box center [403, 101] width 58 height 22
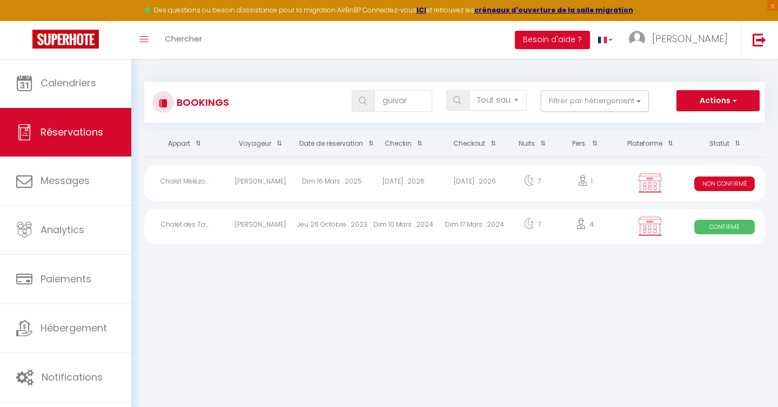
click at [390, 184] on div "[DATE] . 2026" at bounding box center [403, 183] width 71 height 35
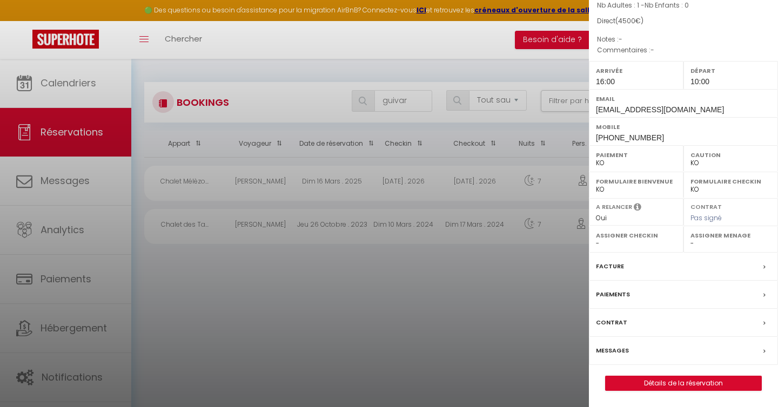
scroll to position [113, 0]
click at [690, 383] on link "Détails de la réservation" at bounding box center [683, 383] width 156 height 14
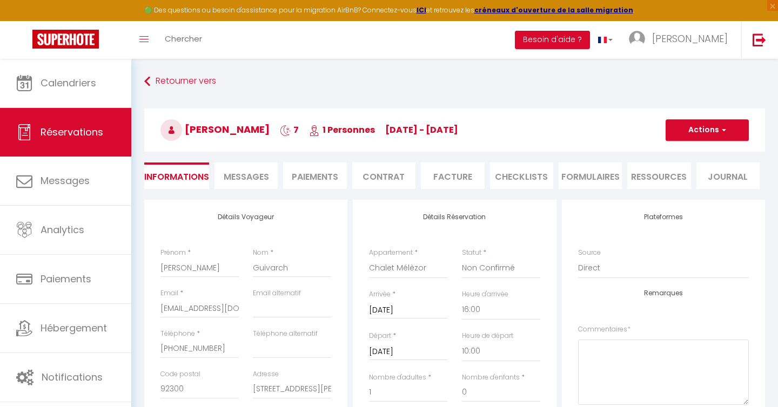
click at [305, 176] on li "Paiements" at bounding box center [314, 176] width 63 height 26
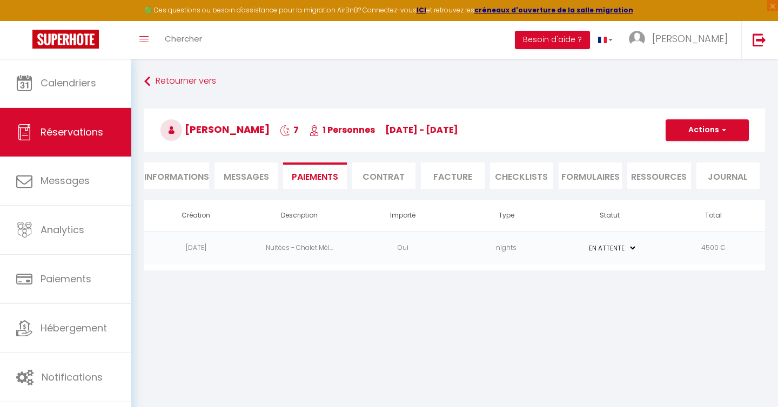
click at [686, 251] on td "4500 €" at bounding box center [714, 248] width 104 height 33
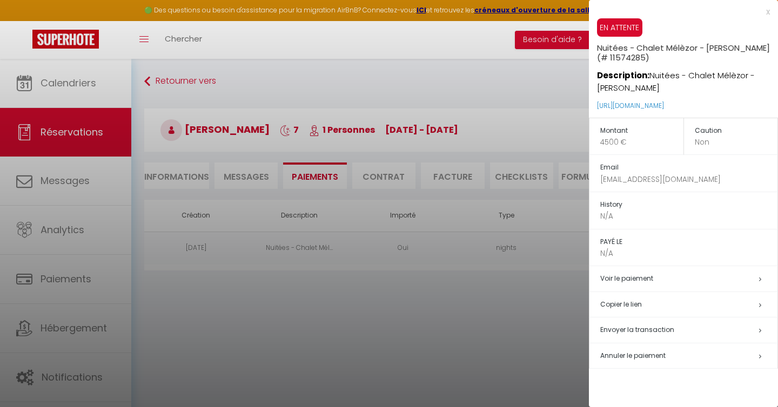
click at [627, 357] on span "Annuler le paiement" at bounding box center [632, 355] width 65 height 9
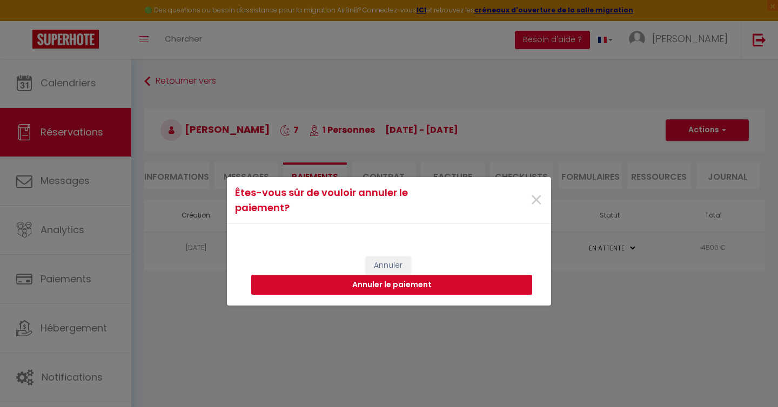
click at [414, 285] on button "Annuler le paiement" at bounding box center [391, 285] width 281 height 21
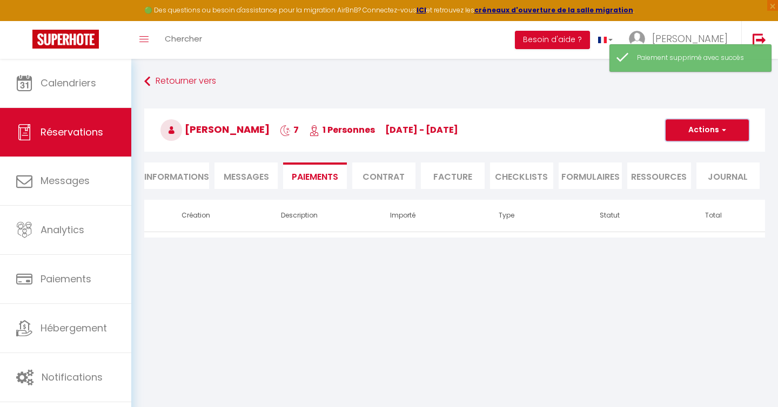
click at [705, 133] on button "Actions" at bounding box center [706, 130] width 83 height 22
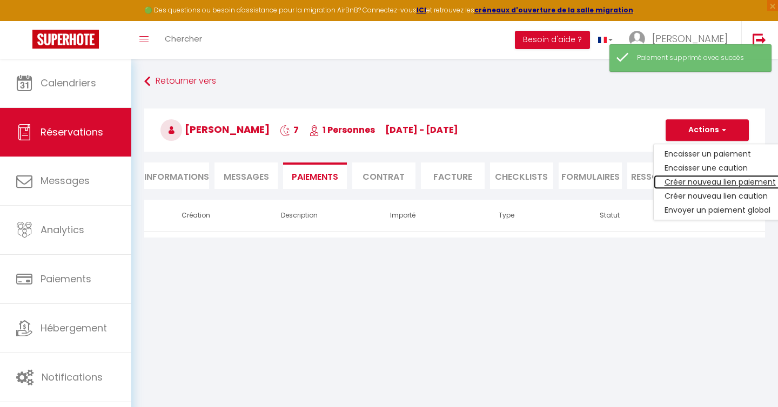
click at [694, 183] on link "Créer nouveau lien paiement" at bounding box center [719, 182] width 133 height 14
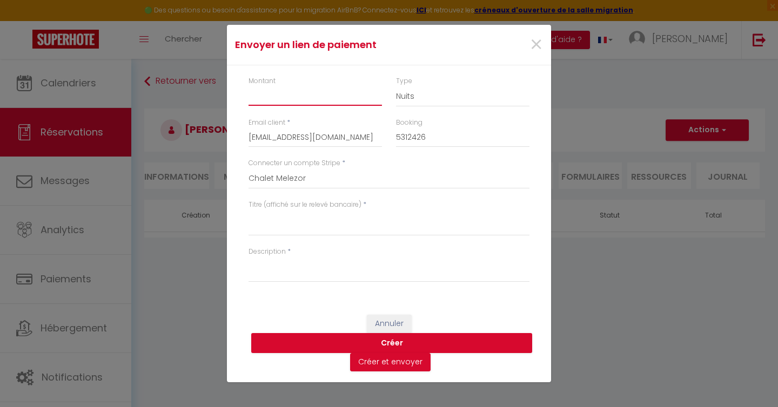
click at [308, 95] on input "Montant" at bounding box center [314, 95] width 133 height 19
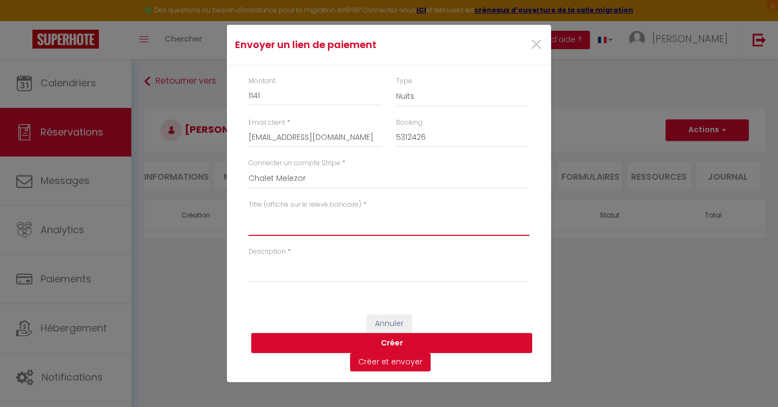
click at [287, 226] on textarea "Titre (affiché sur le relevé bancaire)" at bounding box center [388, 223] width 281 height 26
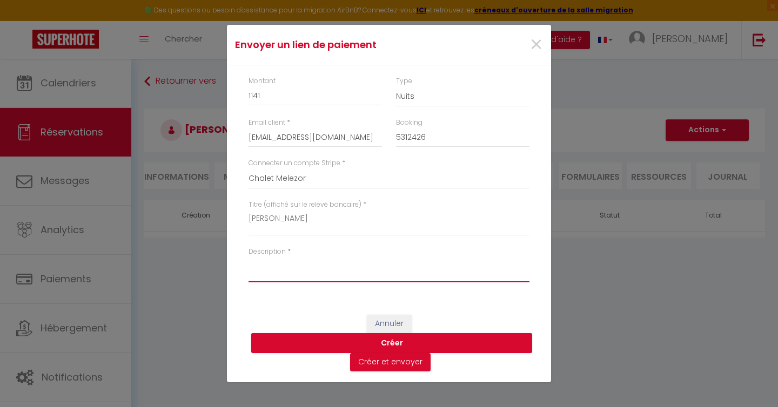
click at [262, 269] on textarea "Description" at bounding box center [388, 270] width 281 height 26
click at [398, 345] on button "Créer" at bounding box center [391, 343] width 281 height 21
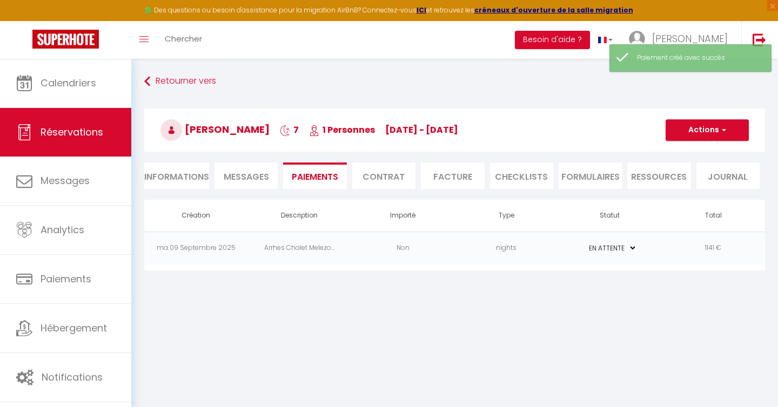
click at [692, 250] on td "1141 €" at bounding box center [714, 248] width 104 height 33
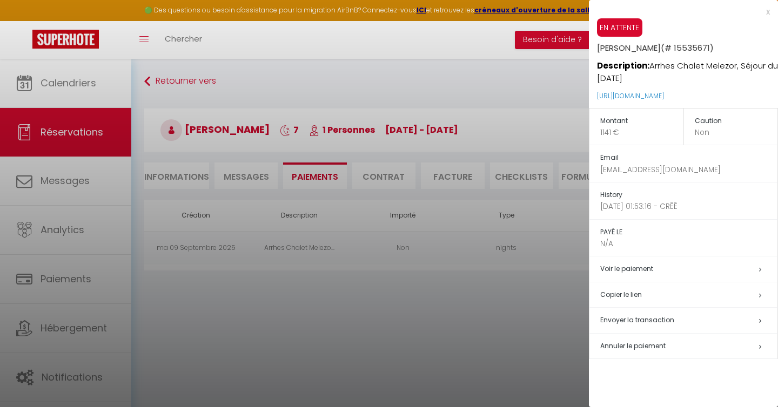
click at [624, 296] on h5 "Copier le lien" at bounding box center [688, 295] width 177 height 12
click at [768, 13] on div "x" at bounding box center [679, 11] width 181 height 13
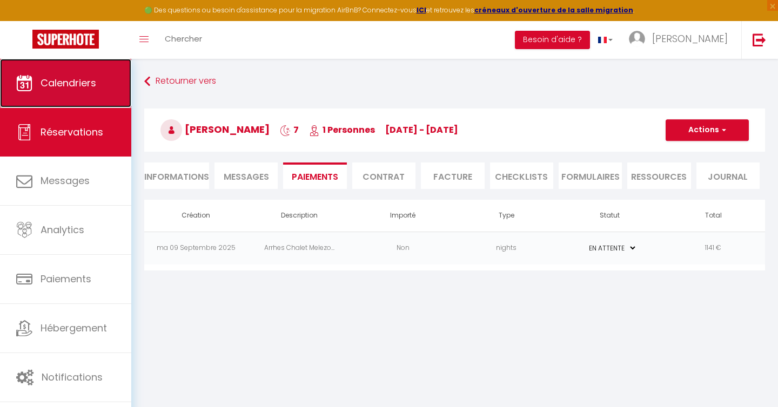
click at [72, 85] on span "Calendriers" at bounding box center [69, 83] width 56 height 14
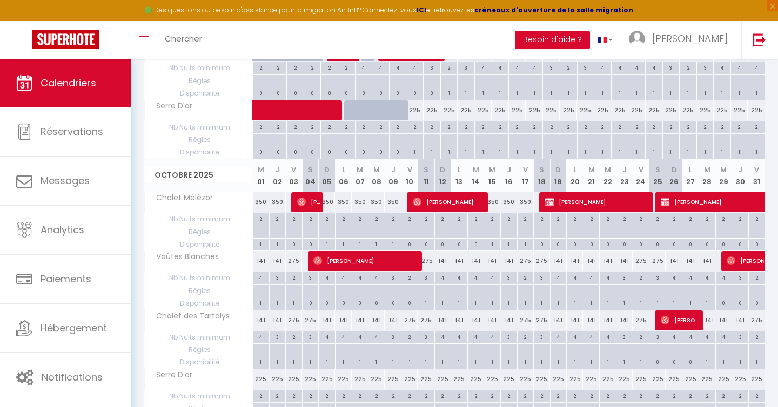
scroll to position [22, 0]
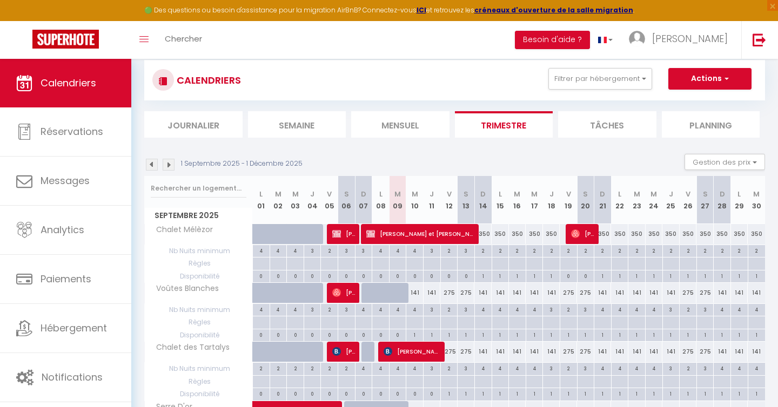
click at [168, 166] on img at bounding box center [169, 165] width 12 height 12
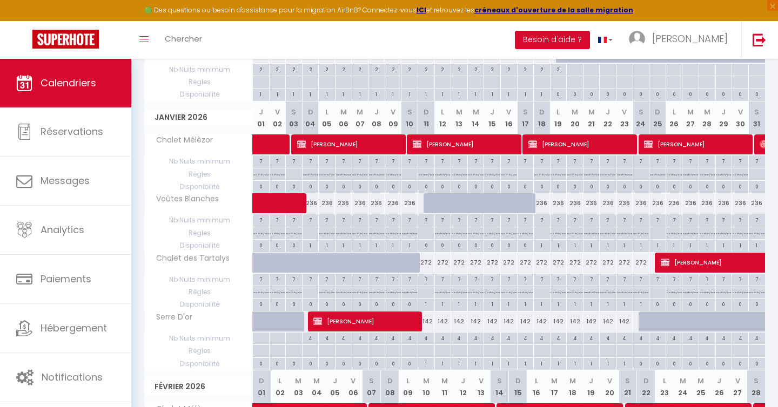
scroll to position [382, 0]
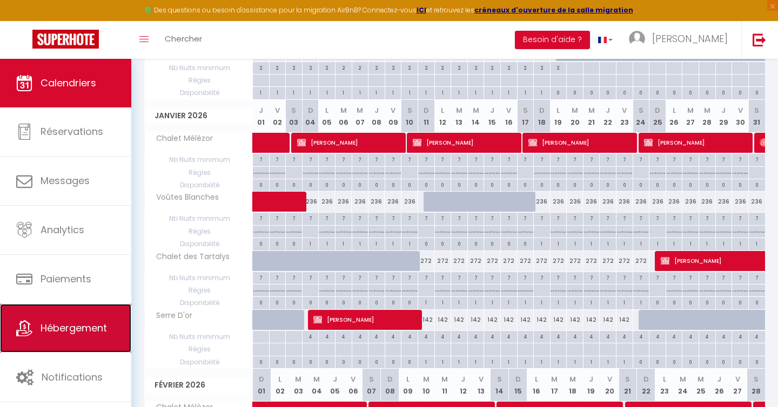
click at [79, 330] on span "Hébergement" at bounding box center [74, 328] width 66 height 14
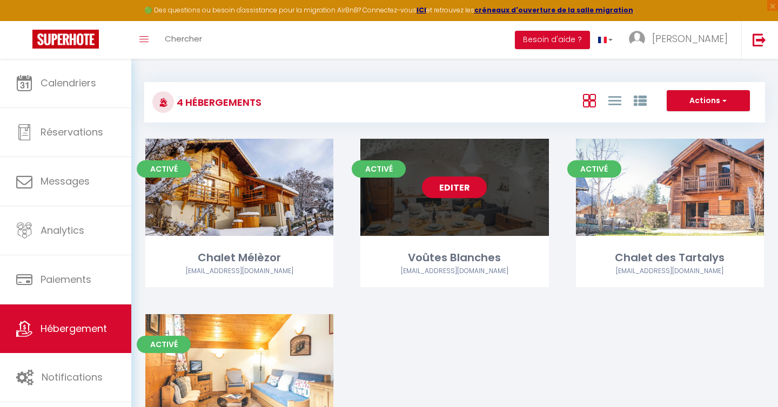
click at [458, 187] on link "Editer" at bounding box center [454, 188] width 65 height 22
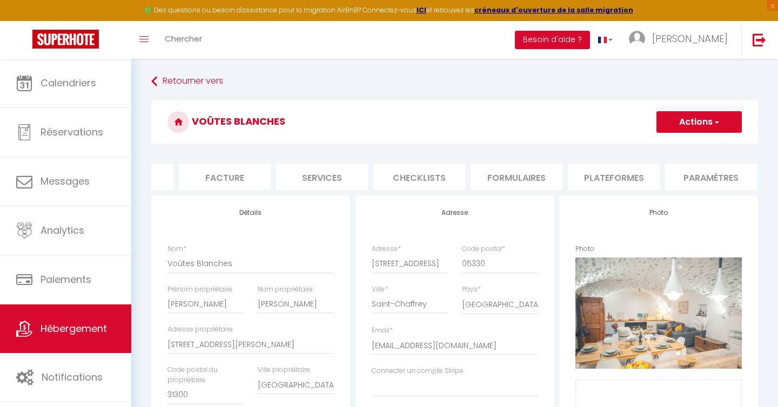
scroll to position [0, 169]
click at [603, 177] on li "Plateformes" at bounding box center [611, 177] width 92 height 26
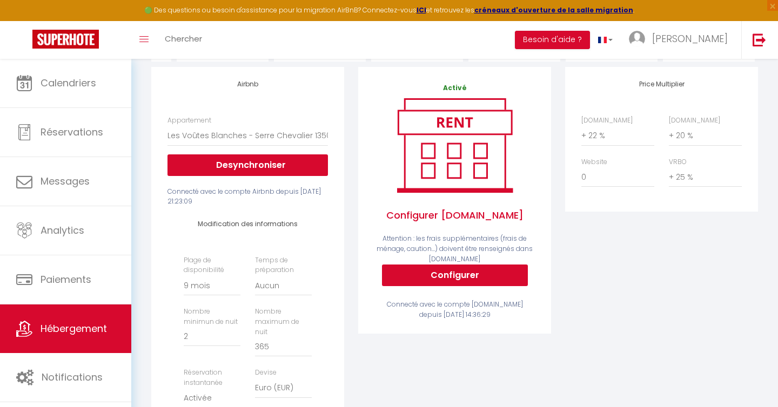
scroll to position [130, 0]
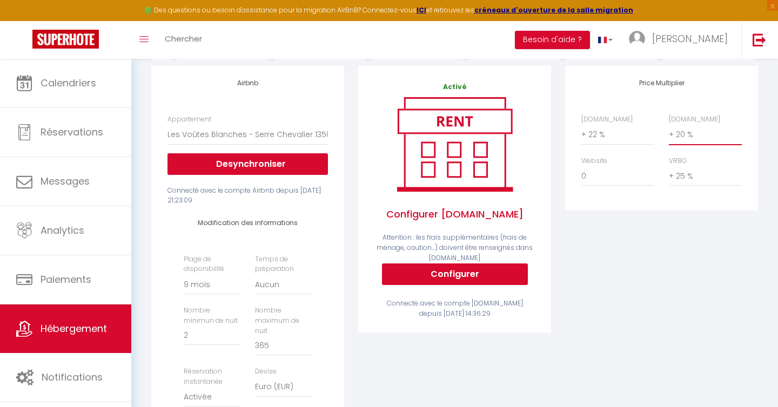
click at [683, 134] on select "0 + 1 % + 2 % + 3 % + 4 % + 5 % + 6 % + 7 % + 8 % + 9 %" at bounding box center [705, 134] width 73 height 21
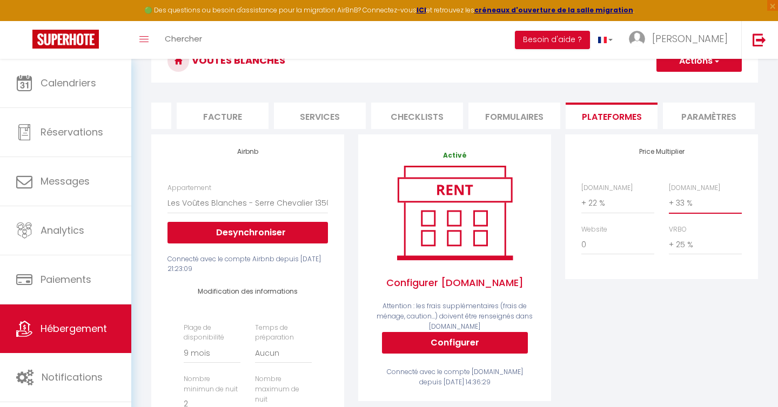
scroll to position [0, 0]
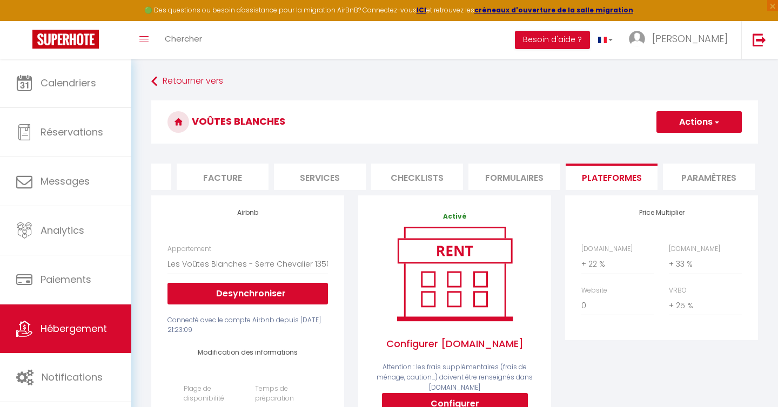
click at [690, 124] on button "Actions" at bounding box center [698, 122] width 85 height 22
click at [679, 147] on link "Enregistrer" at bounding box center [698, 146] width 85 height 14
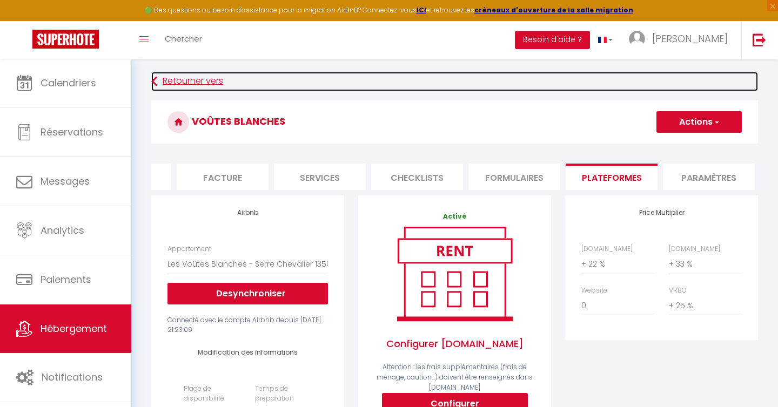
click at [201, 79] on link "Retourner vers" at bounding box center [454, 81] width 606 height 19
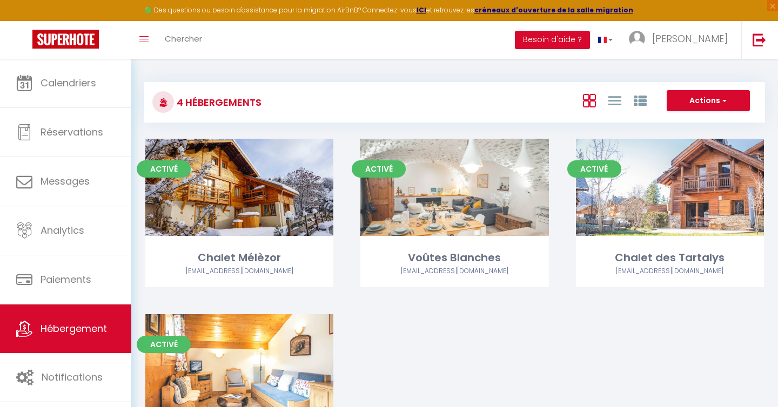
scroll to position [96, 0]
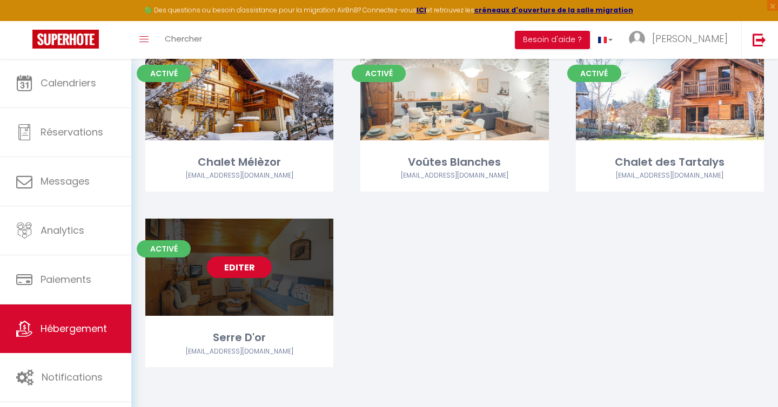
click at [235, 265] on link "Editer" at bounding box center [239, 268] width 65 height 22
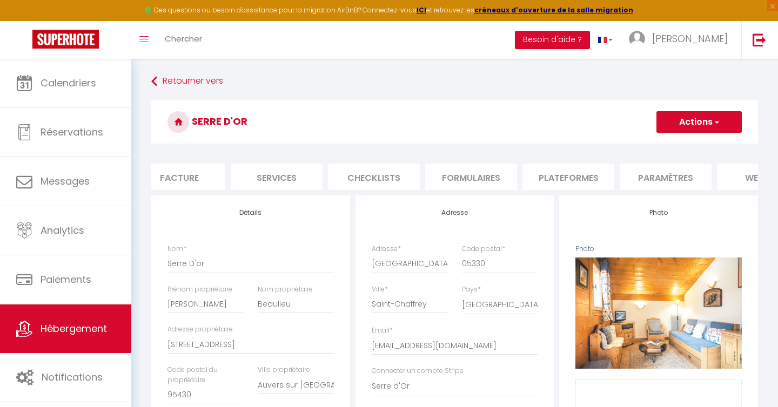
scroll to position [0, 244]
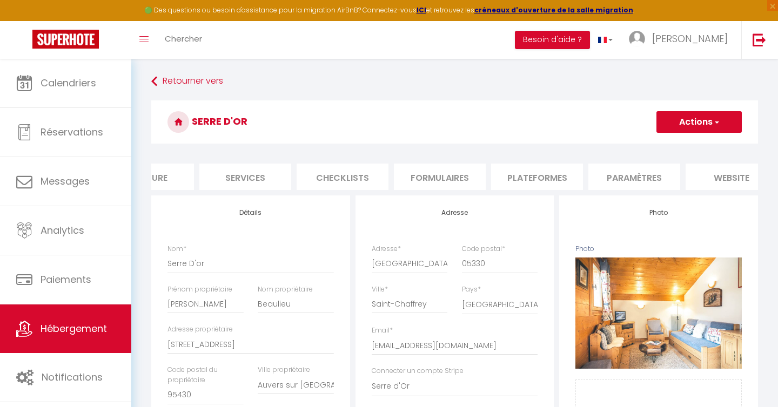
click at [517, 176] on li "Plateformes" at bounding box center [537, 177] width 92 height 26
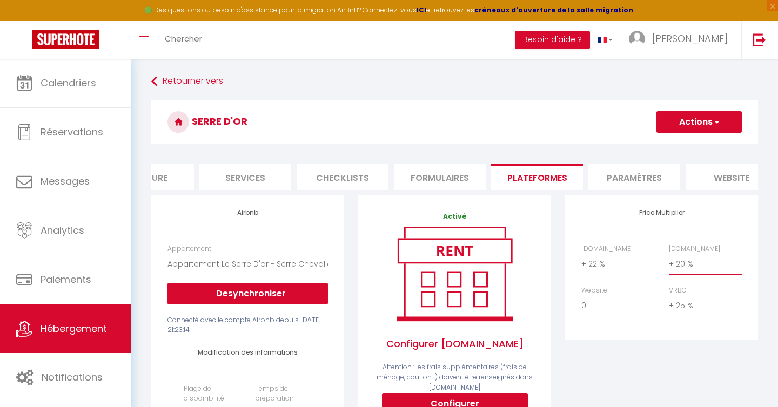
click at [683, 265] on select "0 + 1 % + 2 % + 3 % + 4 % + 5 % + 6 % + 7 % + 8 % + 9 %" at bounding box center [705, 264] width 73 height 21
click at [691, 124] on button "Actions" at bounding box center [698, 122] width 85 height 22
click at [683, 145] on link "Enregistrer" at bounding box center [698, 146] width 85 height 14
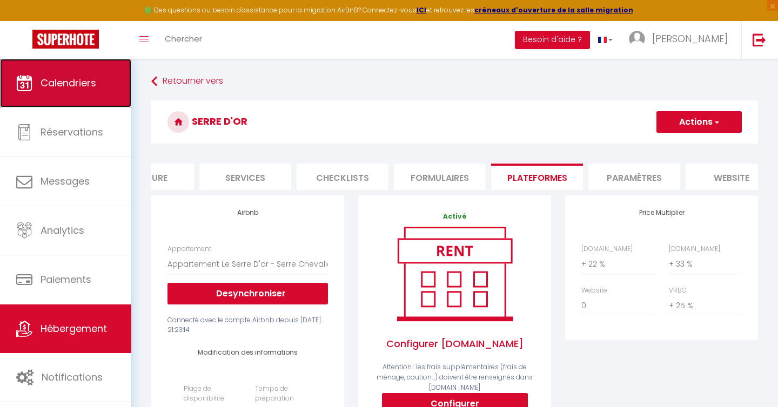
click at [69, 95] on link "Calendriers" at bounding box center [65, 83] width 131 height 49
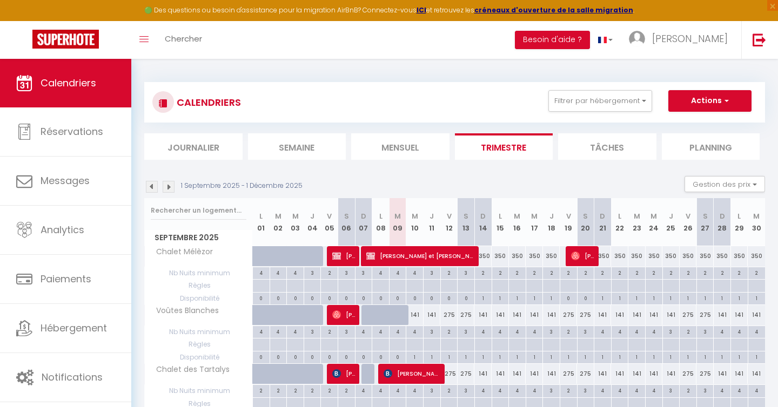
click at [168, 187] on img at bounding box center [169, 187] width 12 height 12
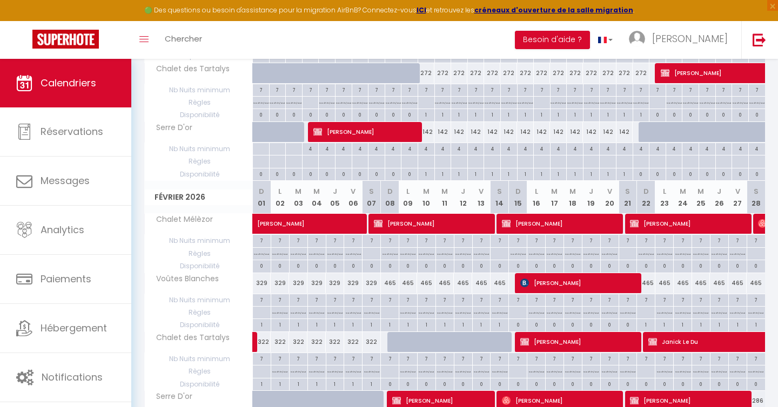
scroll to position [657, 0]
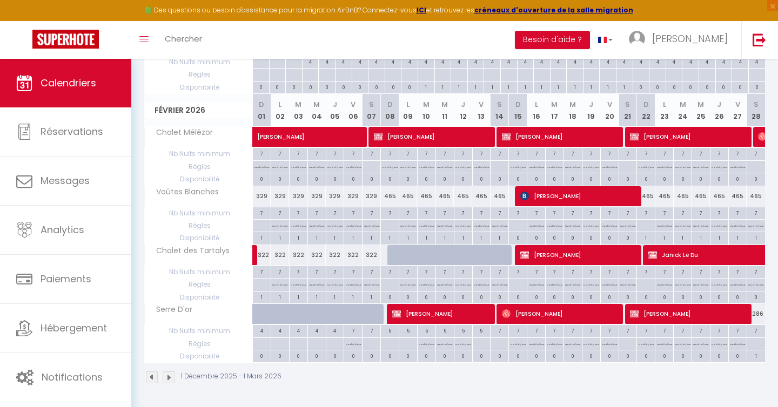
click at [169, 381] on img at bounding box center [169, 378] width 12 height 12
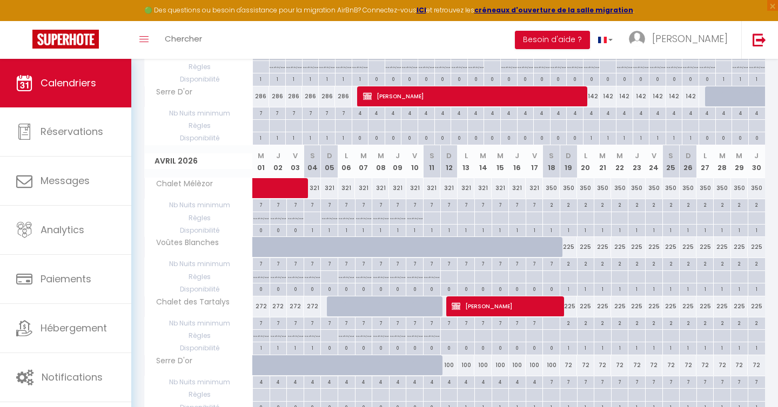
scroll to position [341, 0]
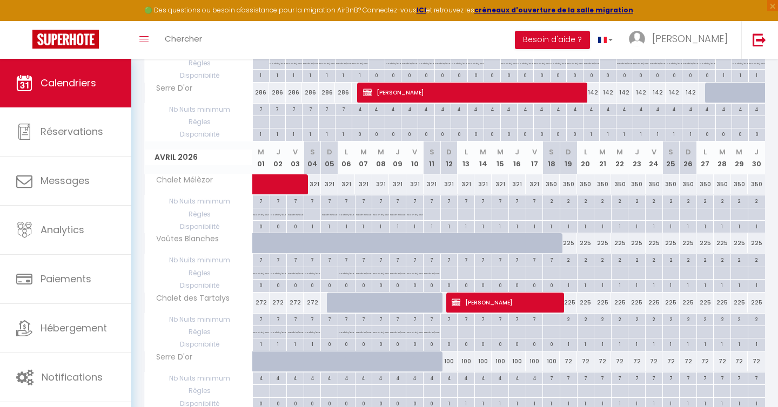
click at [312, 240] on div at bounding box center [318, 249] width 17 height 21
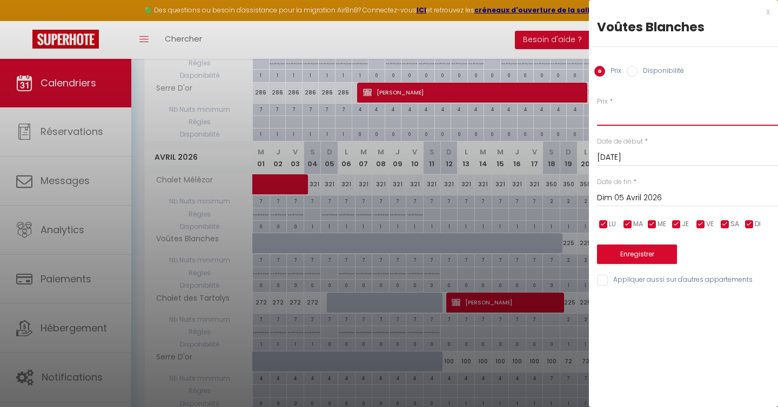
click at [622, 119] on input "Prix" at bounding box center [687, 115] width 181 height 19
click at [646, 255] on button "Enregistrer" at bounding box center [637, 254] width 80 height 19
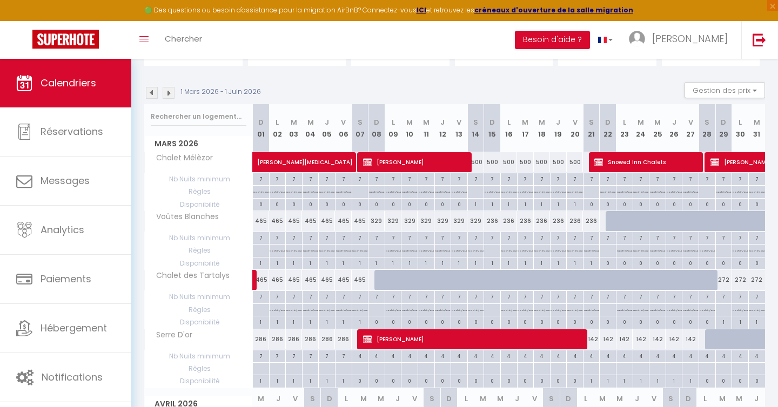
scroll to position [0, 0]
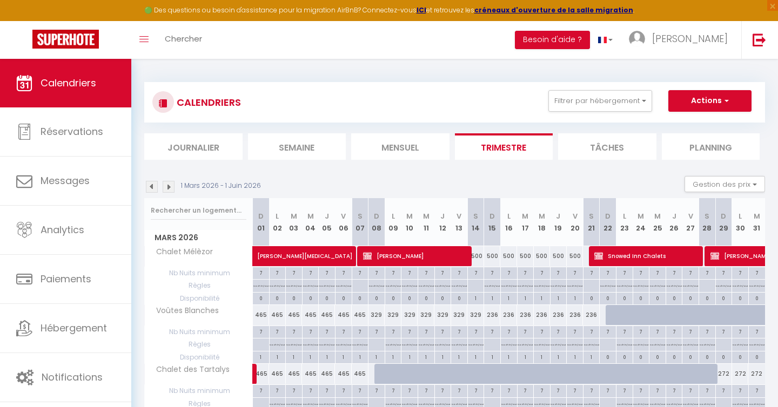
click at [167, 187] on img at bounding box center [169, 187] width 12 height 12
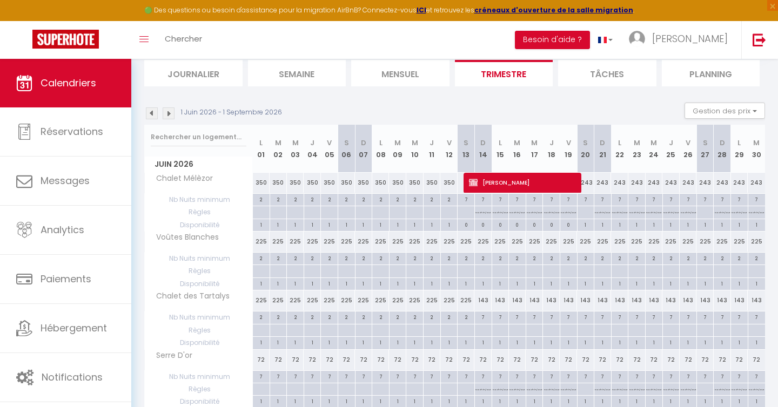
scroll to position [66, 0]
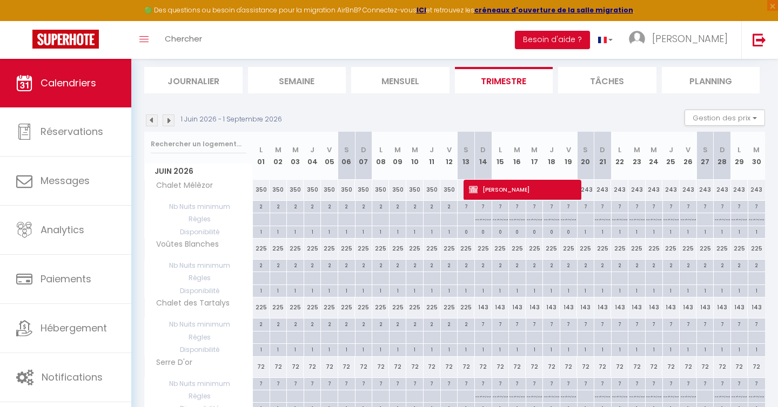
click at [169, 120] on img at bounding box center [169, 120] width 12 height 12
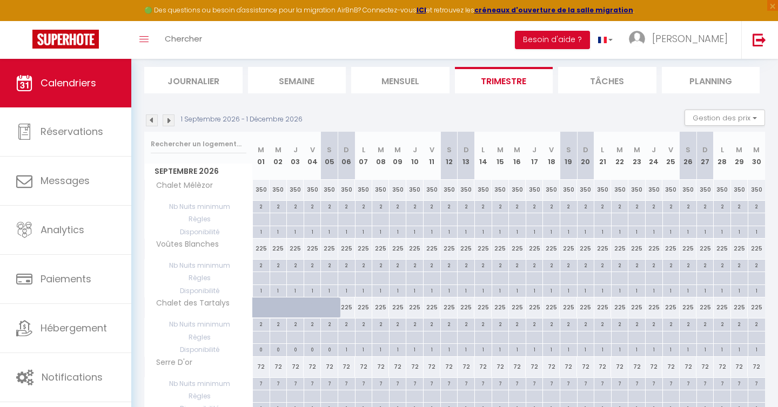
click at [151, 122] on img at bounding box center [152, 120] width 12 height 12
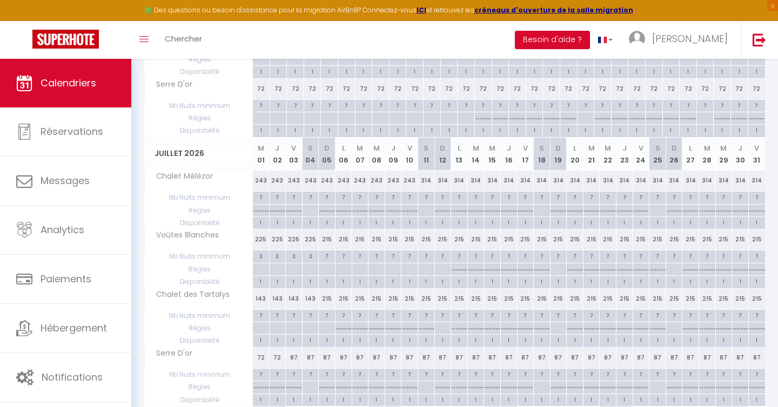
scroll to position [0, 0]
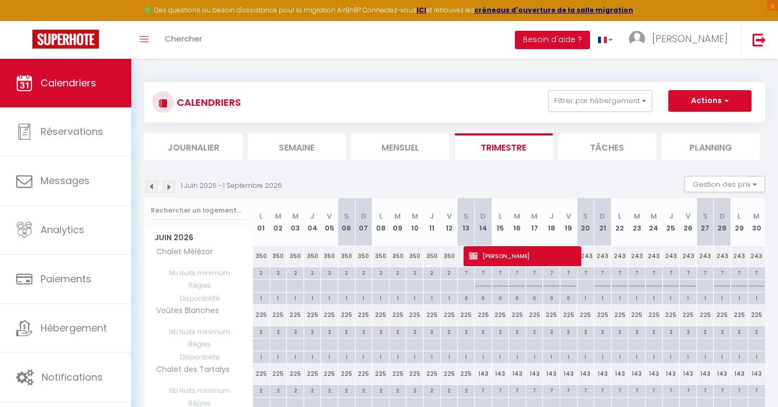
click at [168, 184] on img at bounding box center [169, 187] width 12 height 12
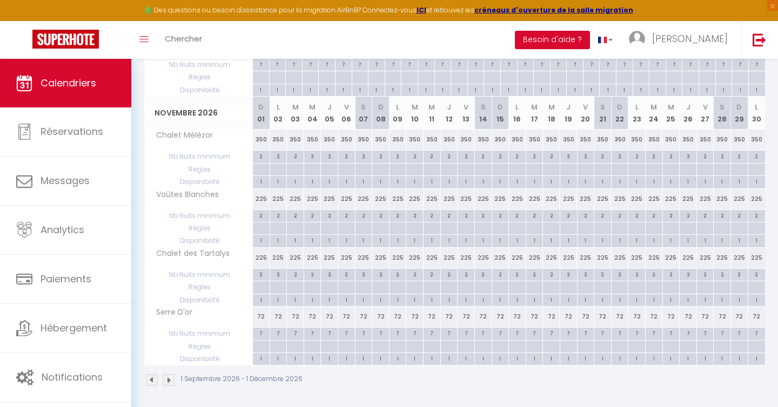
scroll to position [657, 0]
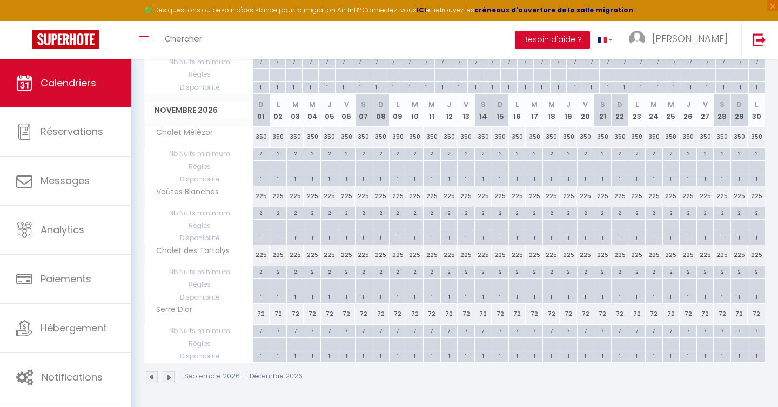
click at [171, 380] on img at bounding box center [169, 378] width 12 height 12
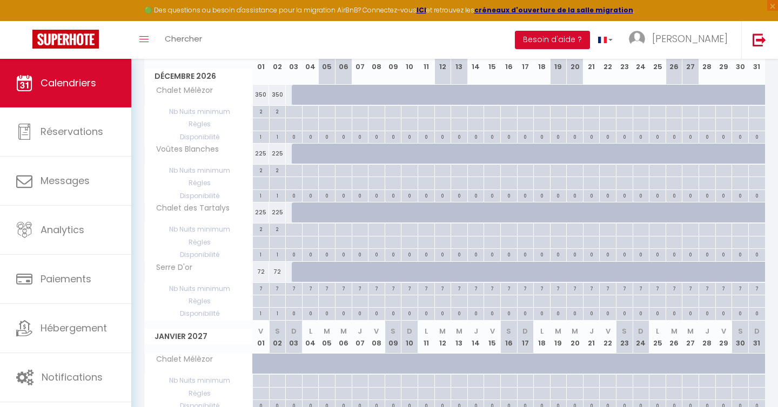
scroll to position [0, 0]
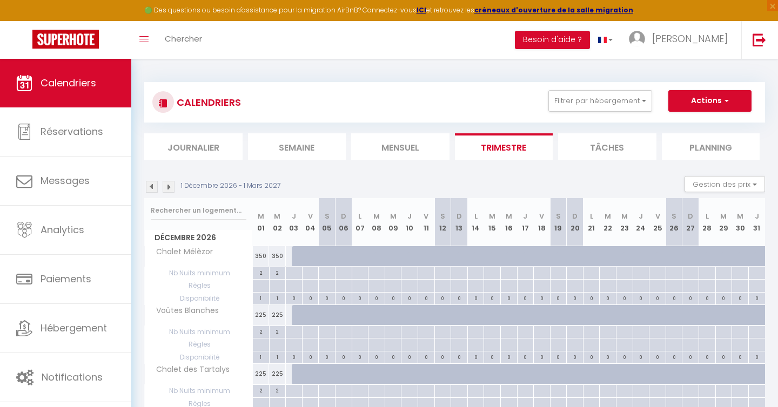
click at [152, 186] on img at bounding box center [152, 187] width 12 height 12
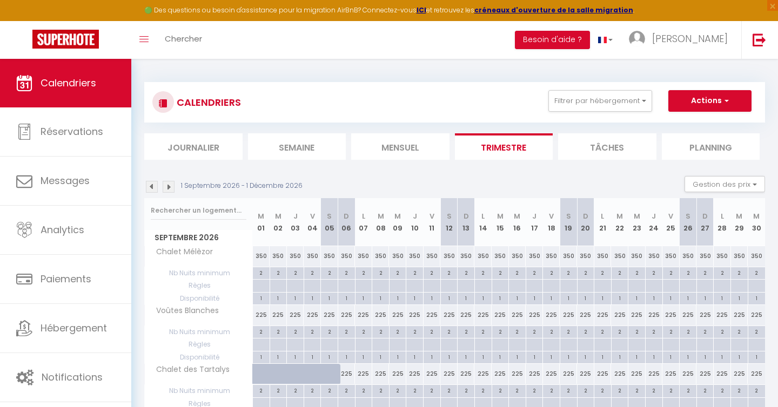
click at [152, 186] on img at bounding box center [152, 187] width 12 height 12
